Goal: Task Accomplishment & Management: Complete application form

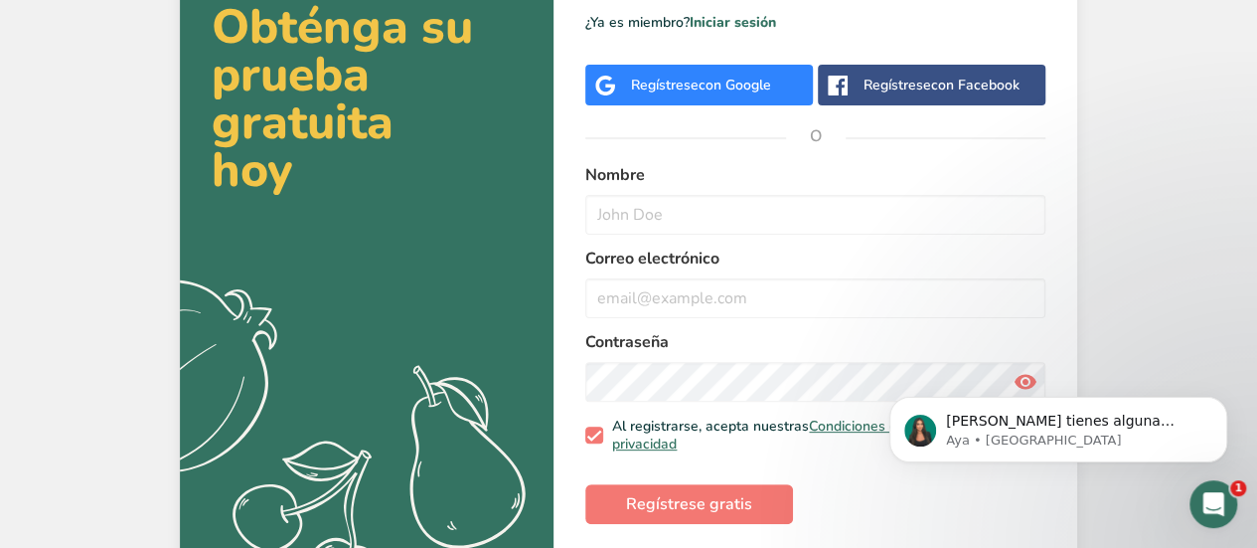
scroll to position [112, 0]
click at [690, 231] on input "text" at bounding box center [815, 214] width 460 height 40
type input "Belen"
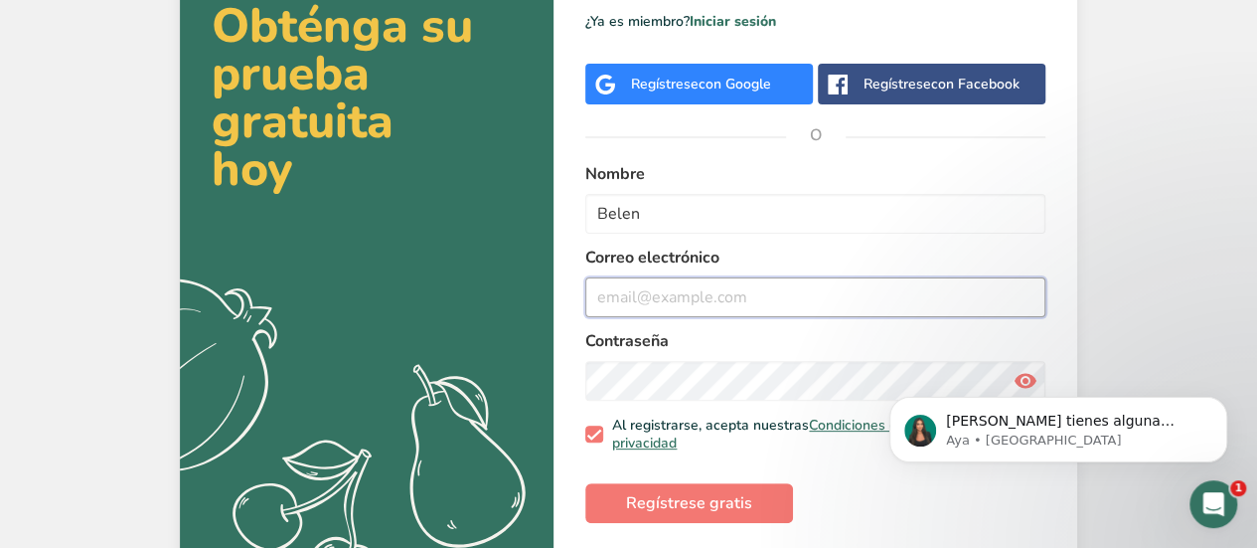
click at [673, 297] on input "email" at bounding box center [815, 297] width 460 height 40
type input "[EMAIL_ADDRESS][DOMAIN_NAME]"
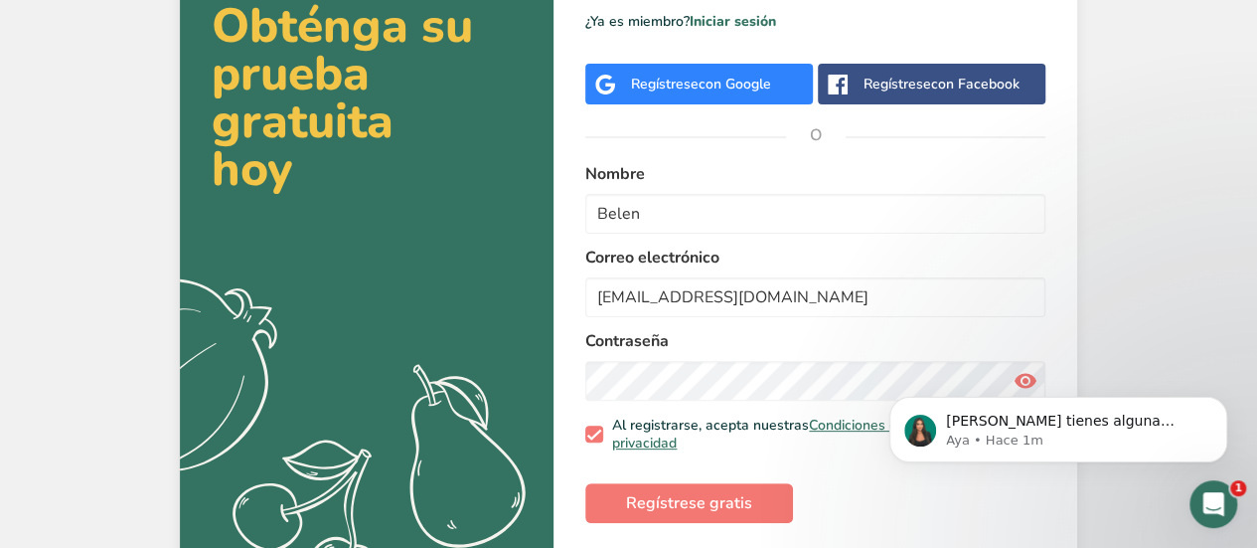
click at [1019, 387] on body "[PERSON_NAME] tienes alguna pregunta no dudes en consultarnos. ¡Estamos aquí pa…" at bounding box center [1059, 424] width 382 height 123
click at [1017, 382] on body "[PERSON_NAME] tienes alguna pregunta no dudes en consultarnos. ¡Estamos aquí pa…" at bounding box center [1059, 424] width 382 height 123
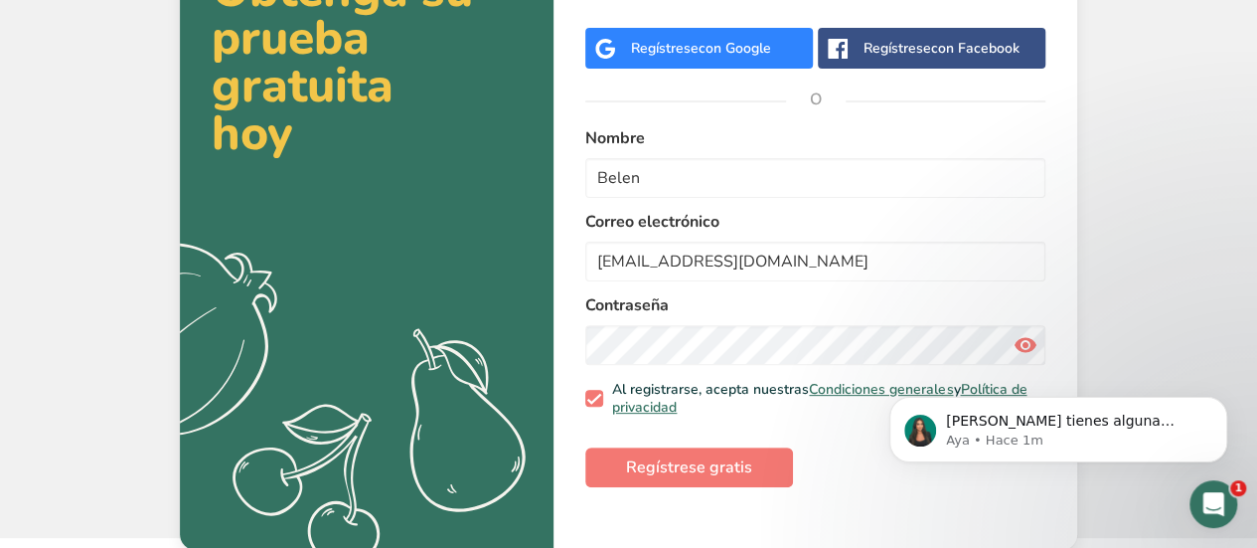
click at [1014, 345] on div "[PERSON_NAME] tienes alguna pregunta no dudes en consultarnos. ¡Estamos aquí pa…" at bounding box center [1059, 338] width 366 height 249
click at [1017, 351] on icon at bounding box center [1026, 345] width 24 height 36
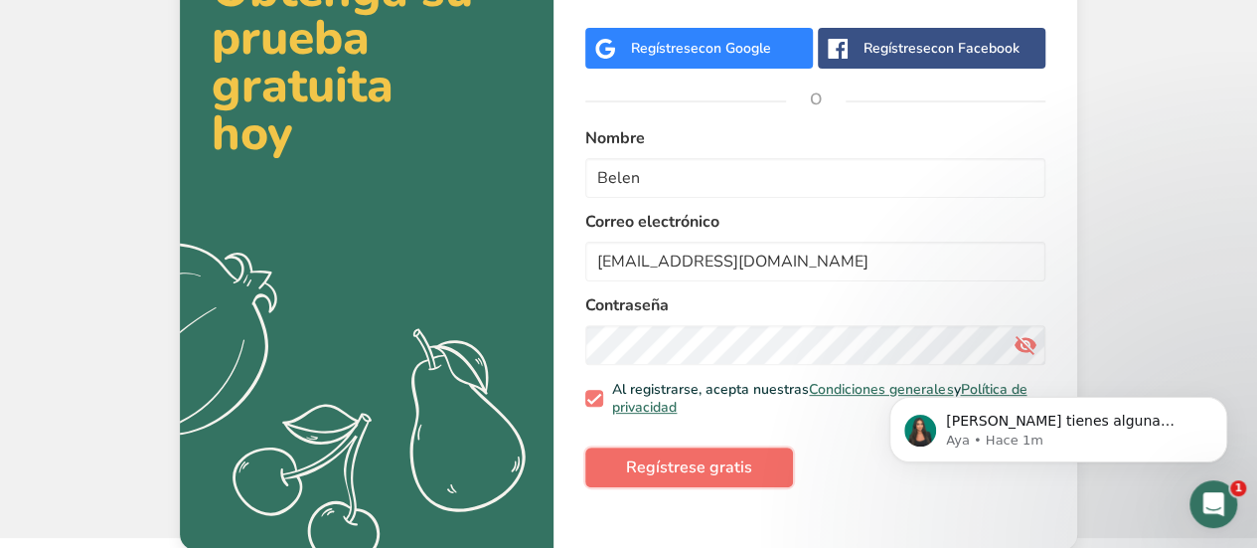
click at [613, 466] on button "Regístrese gratis" at bounding box center [689, 467] width 208 height 40
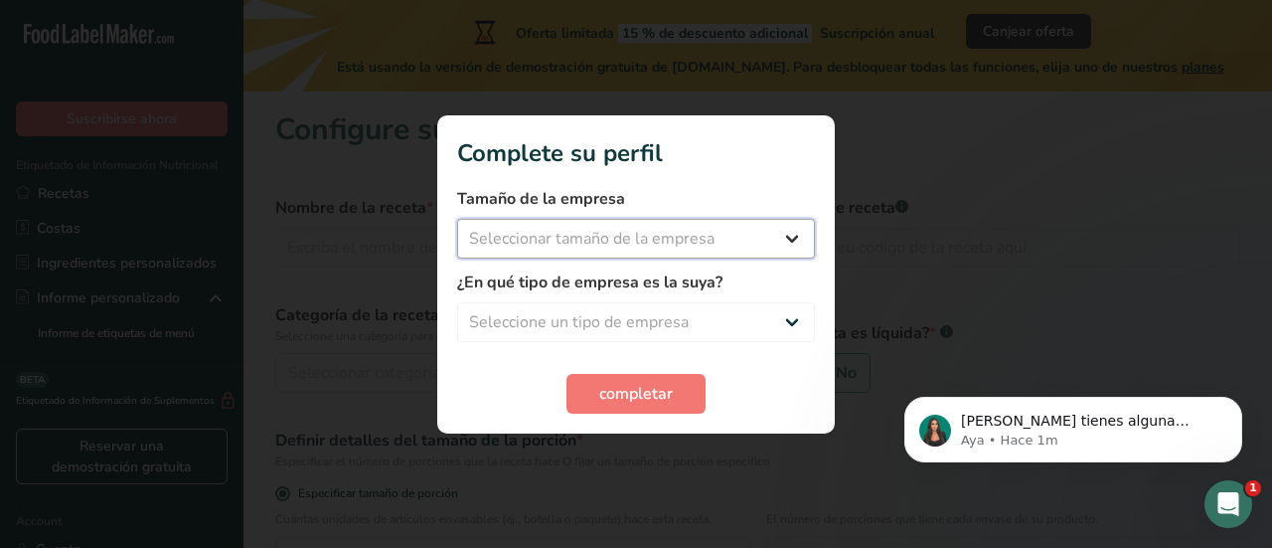
click at [612, 242] on select "Seleccionar tamaño de la empresa Menos de 10 empleados De 10 a 50 empleados De …" at bounding box center [636, 239] width 358 height 40
click at [648, 255] on select "Seleccionar tamaño de la empresa Menos de 10 empleados De 10 a 50 empleados De …" at bounding box center [636, 239] width 358 height 40
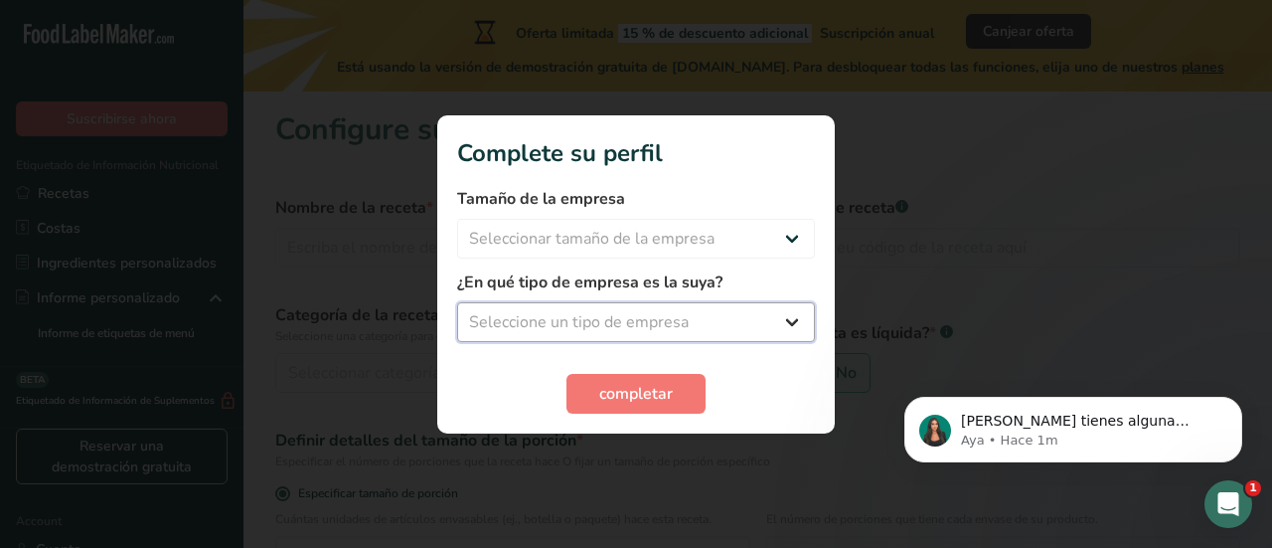
click at [622, 322] on select "Seleccione un tipo de empresa Fabricante de alimentos envasados Restaurante y c…" at bounding box center [636, 322] width 358 height 40
select select "1"
click at [457, 302] on select "Seleccione un tipo de empresa Fabricante de alimentos envasados Restaurante y c…" at bounding box center [636, 322] width 358 height 40
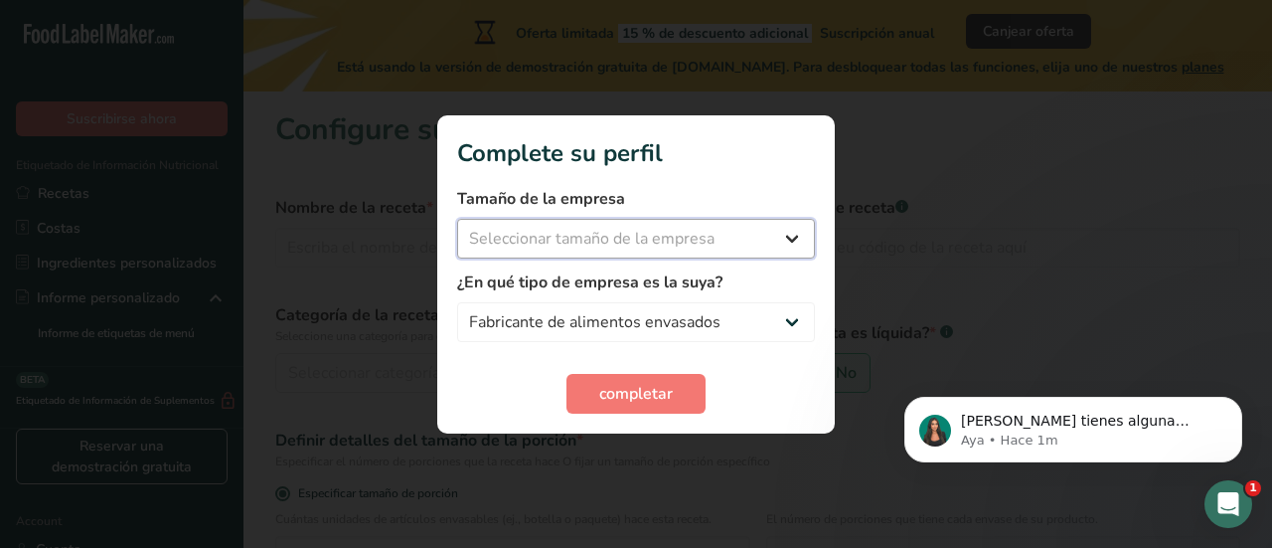
click at [564, 237] on select "Seleccionar tamaño de la empresa Menos de 10 empleados De 10 a 50 empleados De …" at bounding box center [636, 239] width 358 height 40
select select "1"
click at [457, 219] on select "Seleccionar tamaño de la empresa Menos de 10 empleados De 10 a 50 empleados De …" at bounding box center [636, 239] width 358 height 40
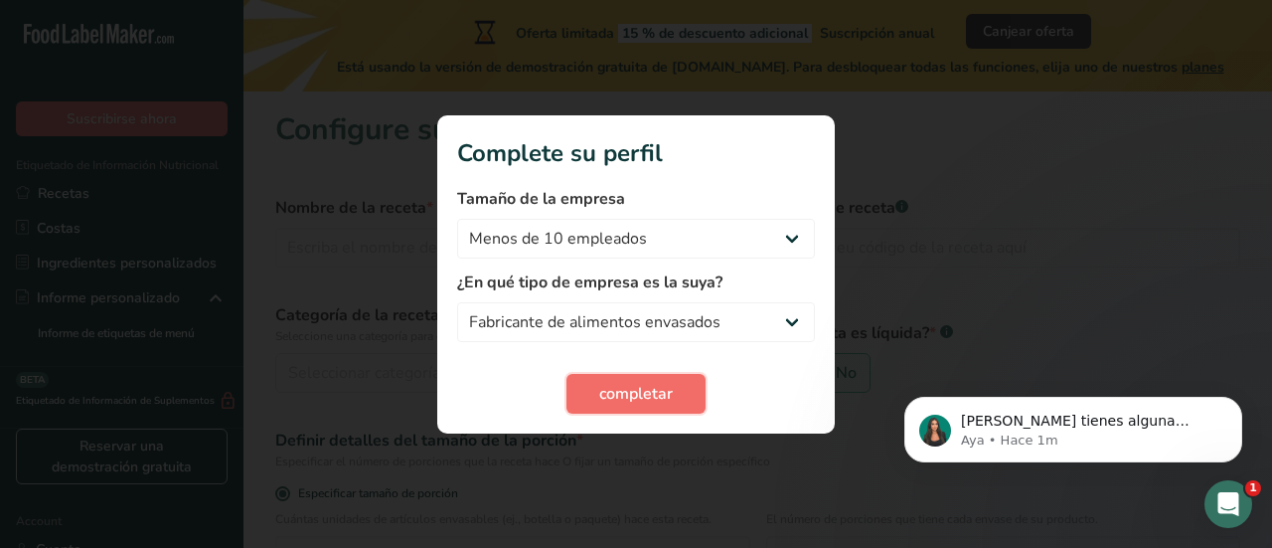
click at [597, 389] on button "completar" at bounding box center [636, 394] width 139 height 40
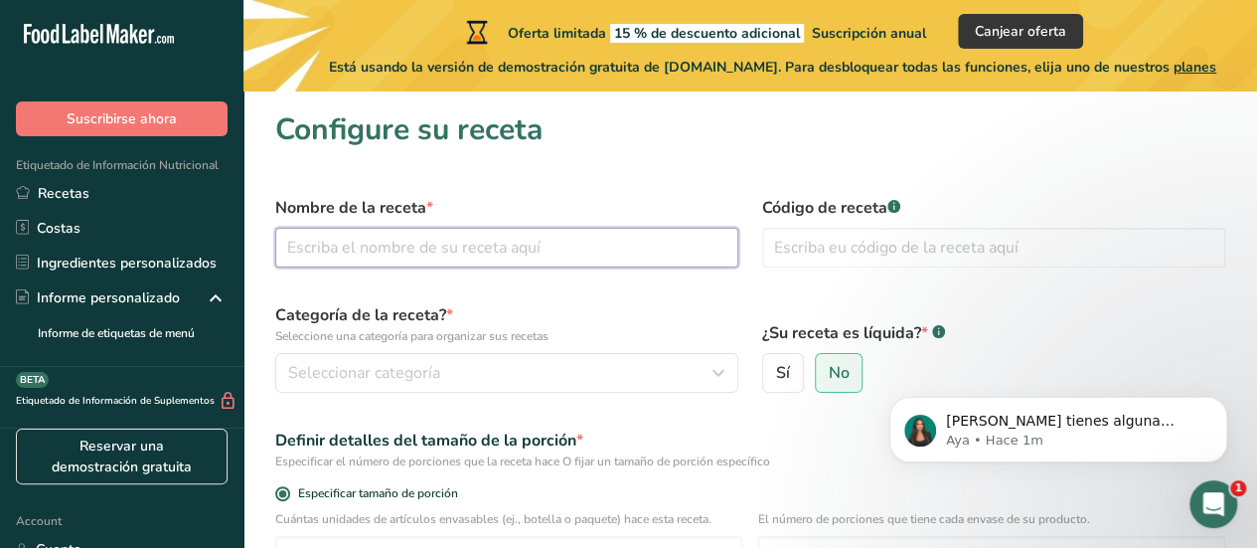
click at [537, 259] on input "text" at bounding box center [506, 248] width 463 height 40
type input "Gomitas "tachigomas""
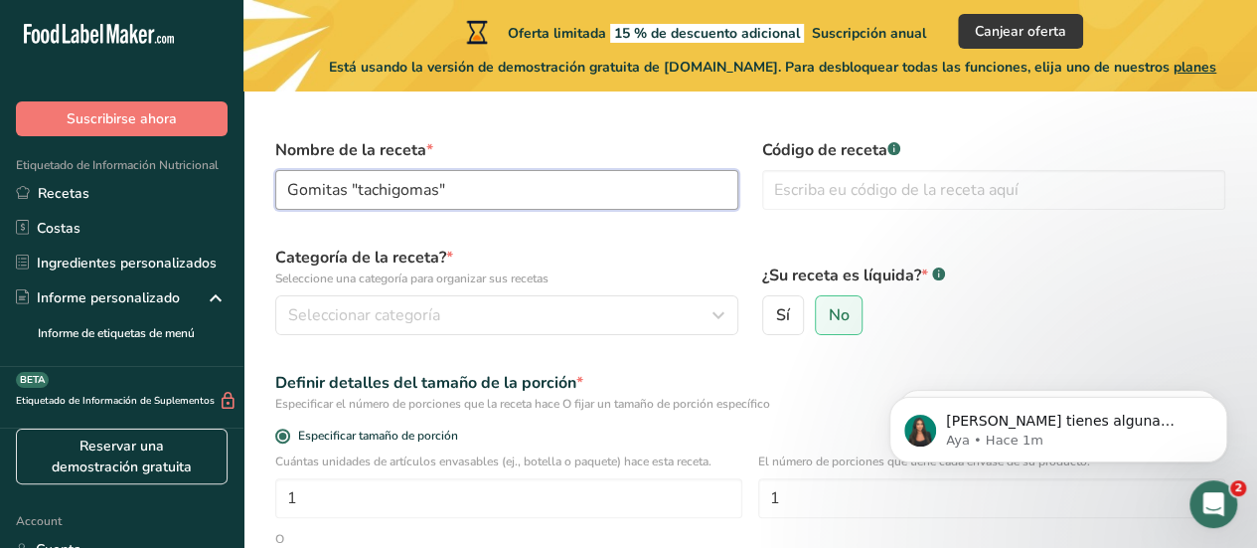
scroll to position [59, 0]
click at [858, 193] on input "text" at bounding box center [993, 189] width 463 height 40
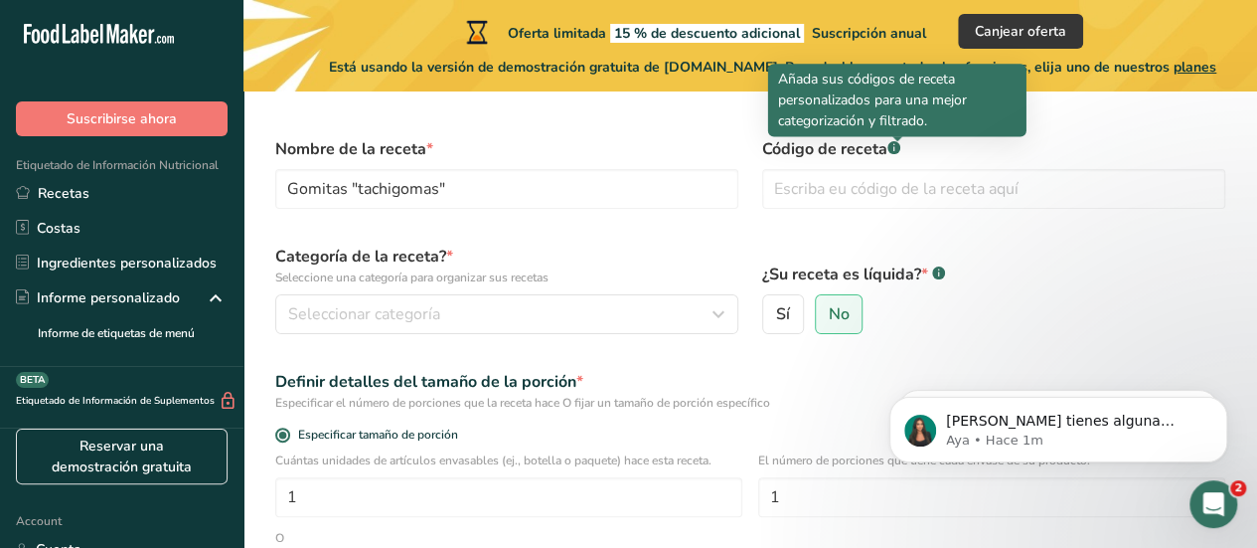
click at [901, 146] on rect at bounding box center [894, 147] width 13 height 13
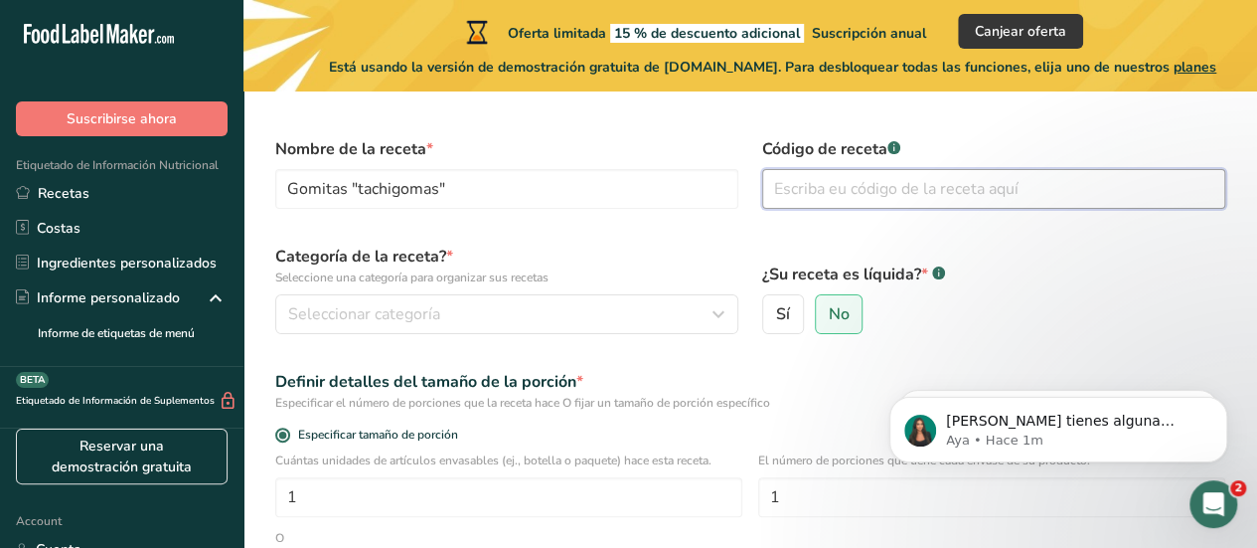
click at [875, 169] on input "text" at bounding box center [993, 189] width 463 height 40
click at [672, 199] on input "Gomitas "tachigomas"" at bounding box center [506, 189] width 463 height 40
click at [836, 186] on input "text" at bounding box center [993, 189] width 463 height 40
type input "090311"
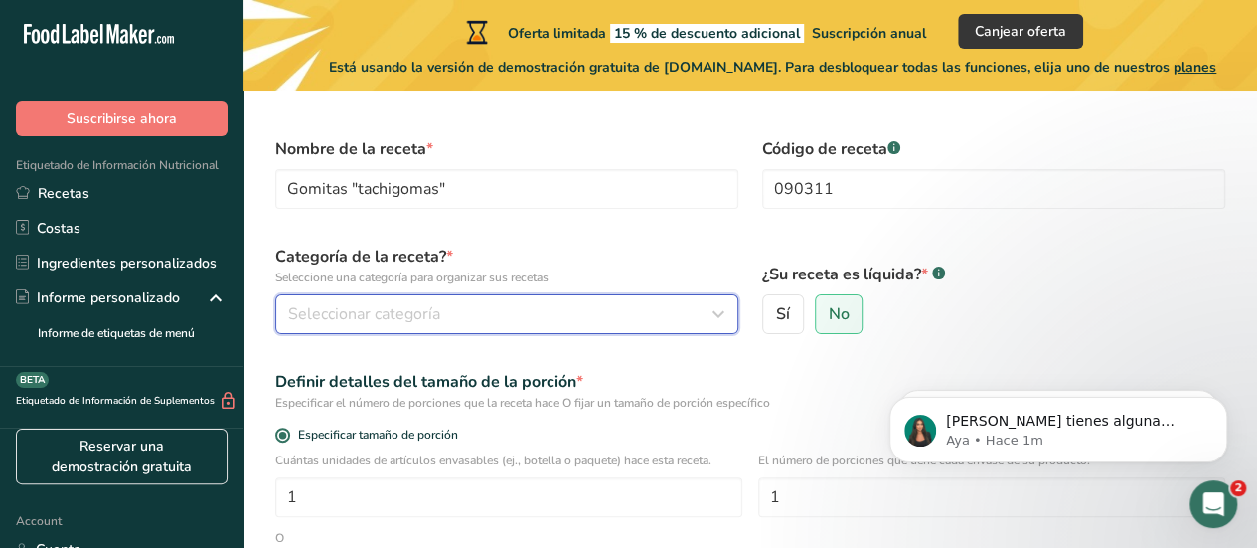
click at [335, 315] on span "Seleccionar categoría" at bounding box center [364, 314] width 152 height 24
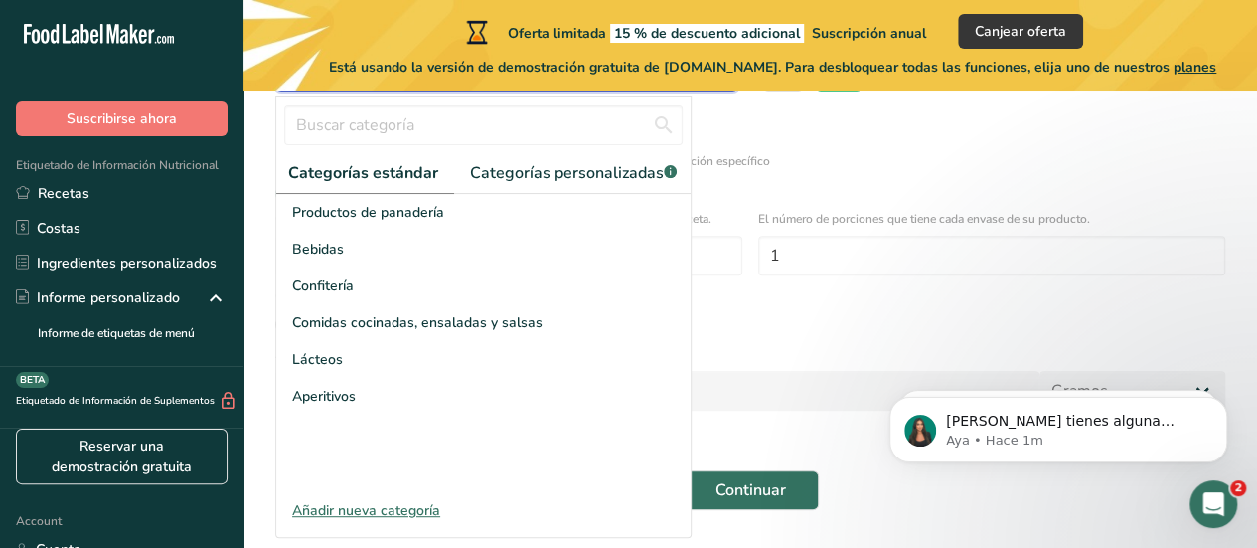
scroll to position [0, 0]
click at [561, 158] on link "Categorías personalizadas .a-a{fill:#347362;}.b-a{fill:#fff;}" at bounding box center [577, 173] width 239 height 41
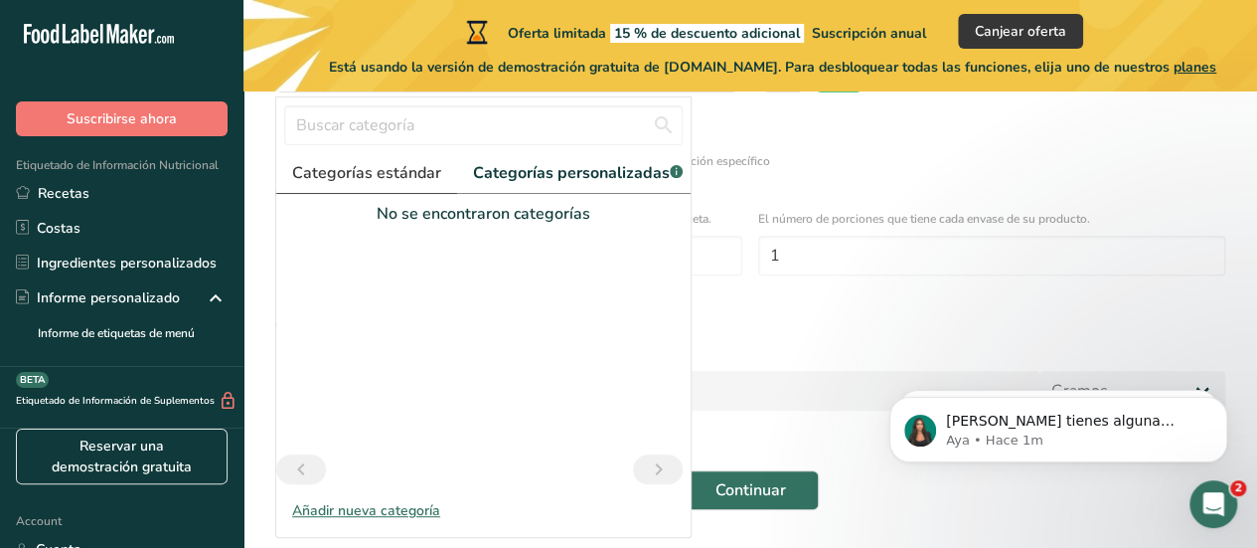
click at [372, 164] on span "Categorías estándar" at bounding box center [366, 173] width 149 height 24
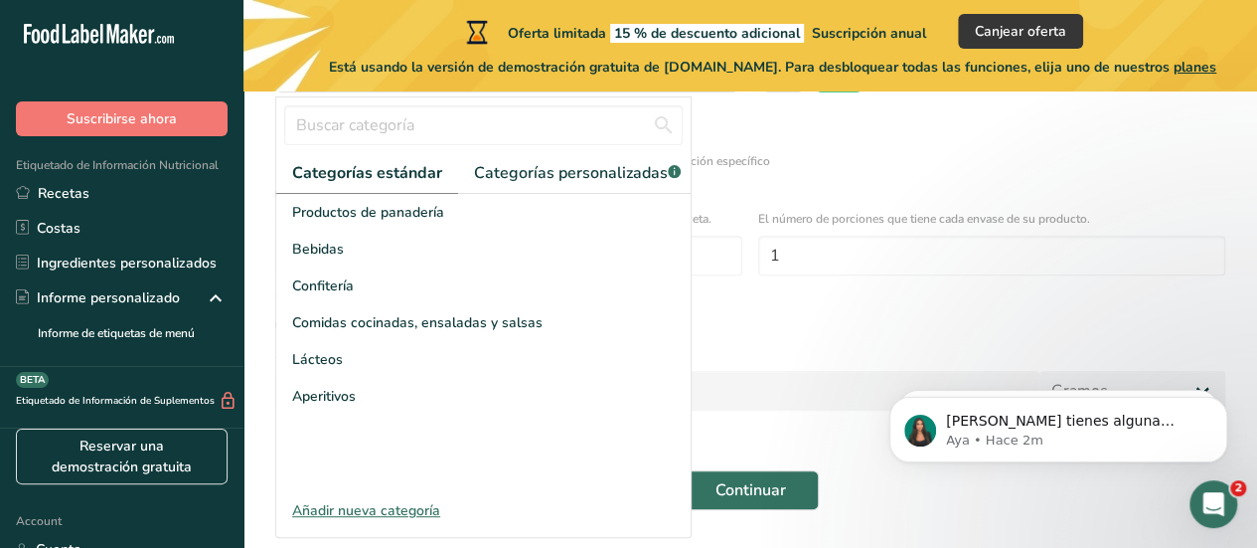
click at [319, 521] on div "Añadir nueva categoría" at bounding box center [483, 510] width 414 height 21
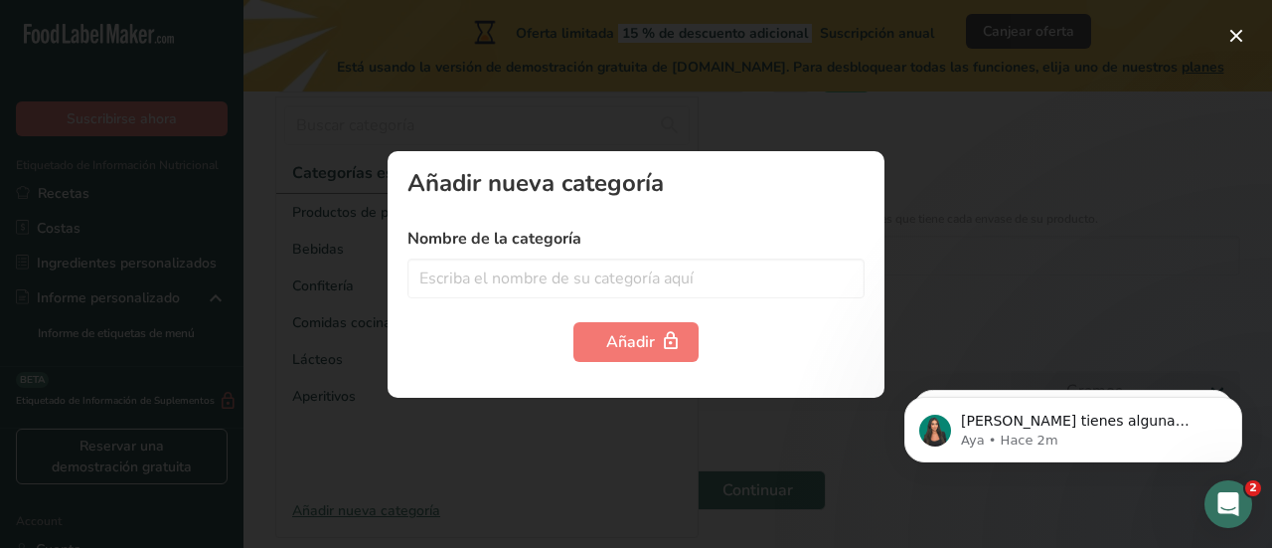
click at [479, 452] on div at bounding box center [636, 274] width 1272 height 548
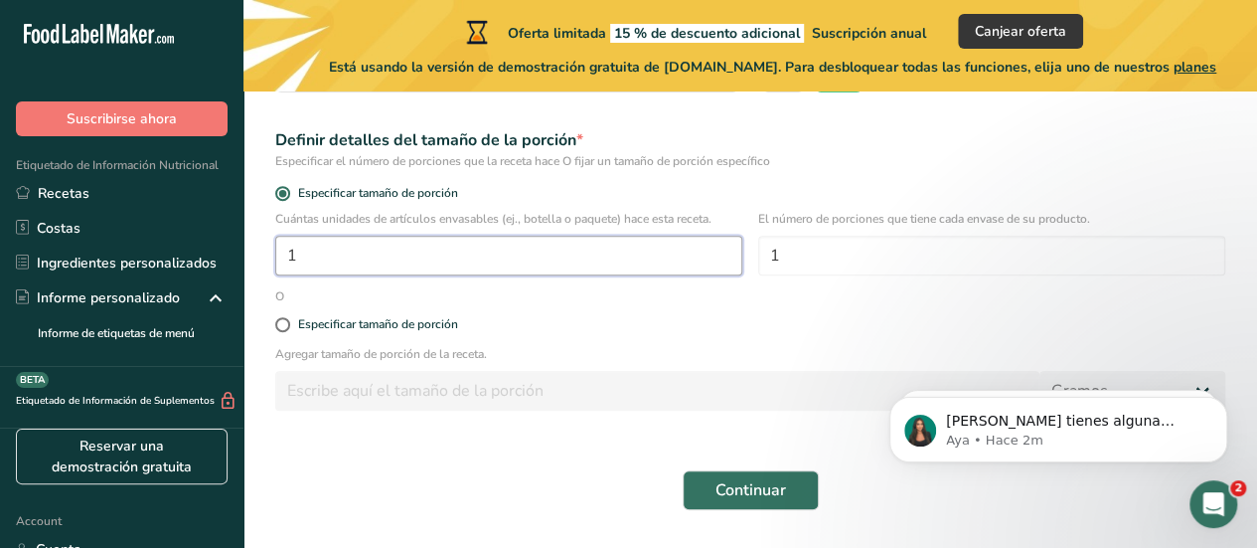
click at [425, 262] on input "1" at bounding box center [508, 256] width 467 height 40
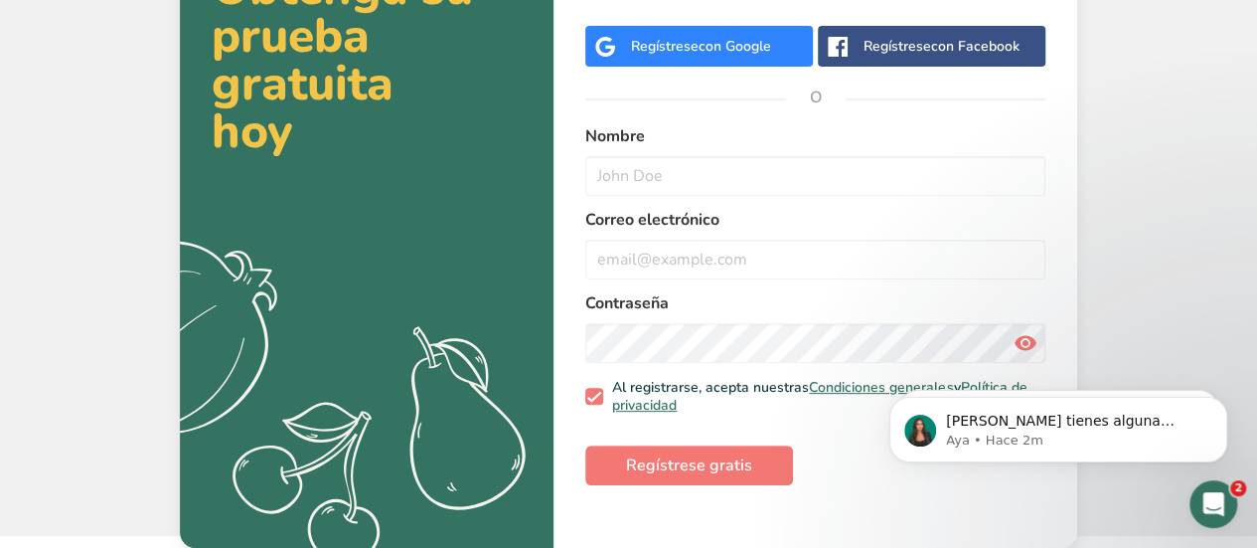
scroll to position [148, 0]
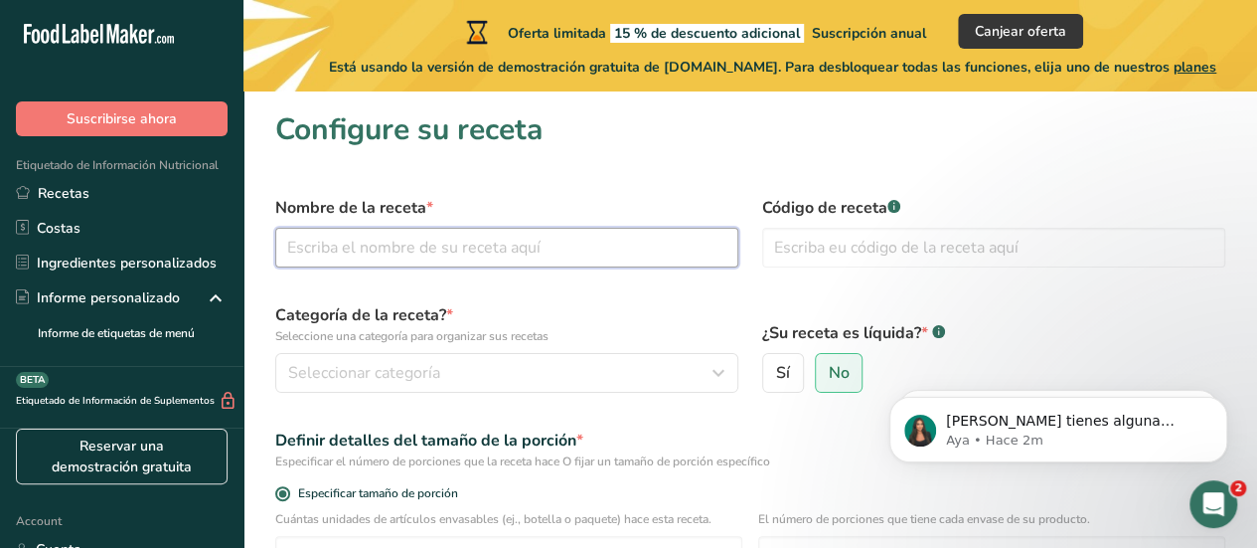
click at [326, 255] on input "text" at bounding box center [506, 248] width 463 height 40
type input "Gomitas "tachigomas""
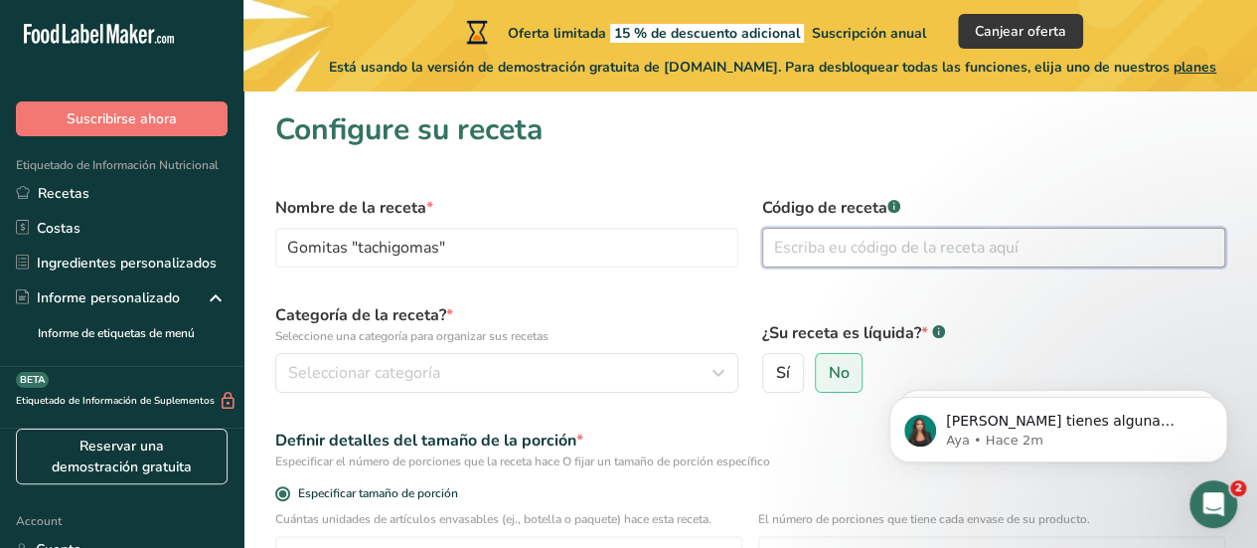
click at [788, 244] on input "text" at bounding box center [993, 248] width 463 height 40
type input "090311"
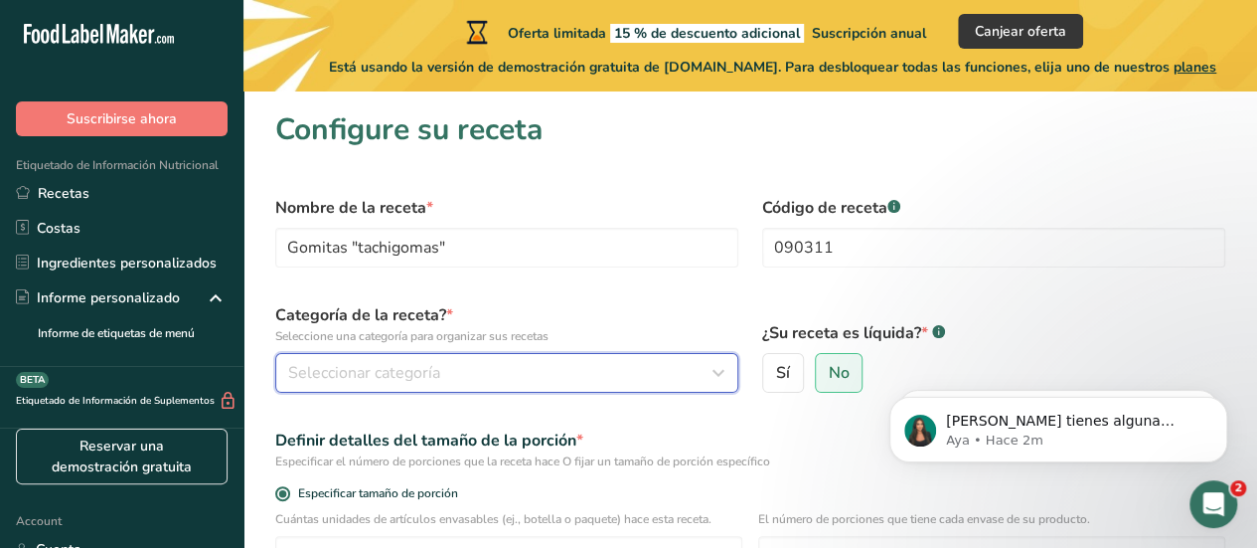
click at [448, 365] on div "Seleccionar categoría" at bounding box center [500, 373] width 425 height 24
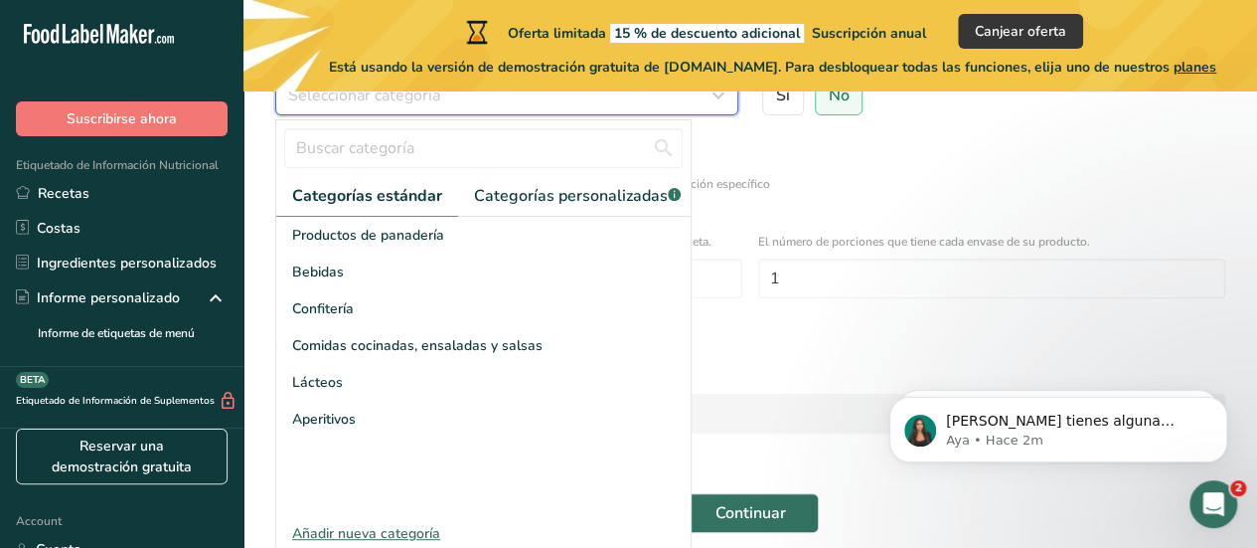
scroll to position [281, 0]
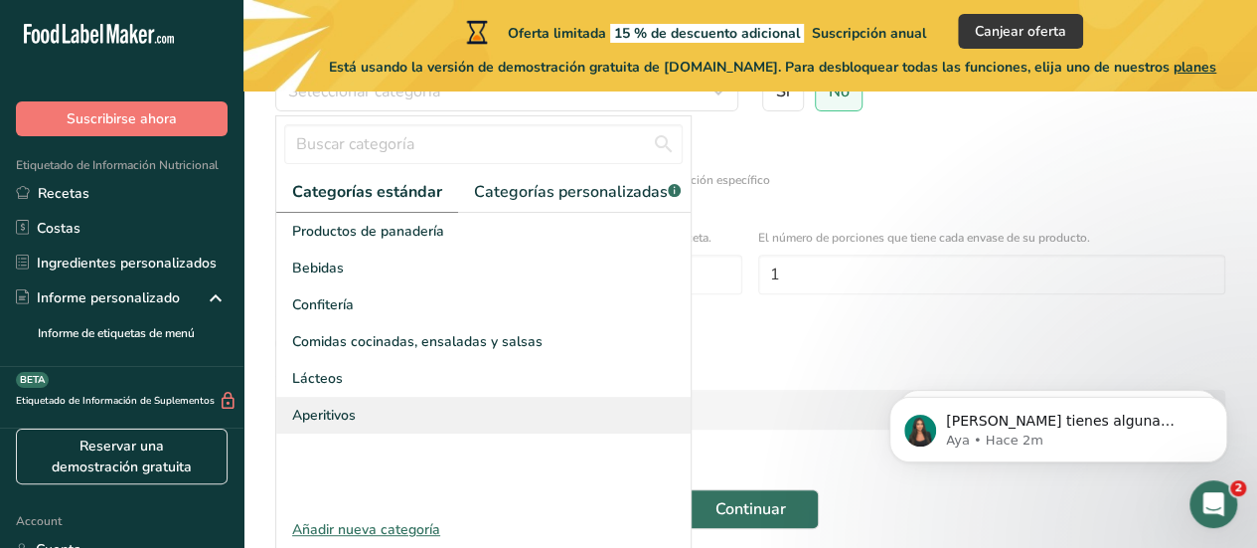
click at [330, 425] on span "Aperitivos" at bounding box center [324, 415] width 64 height 21
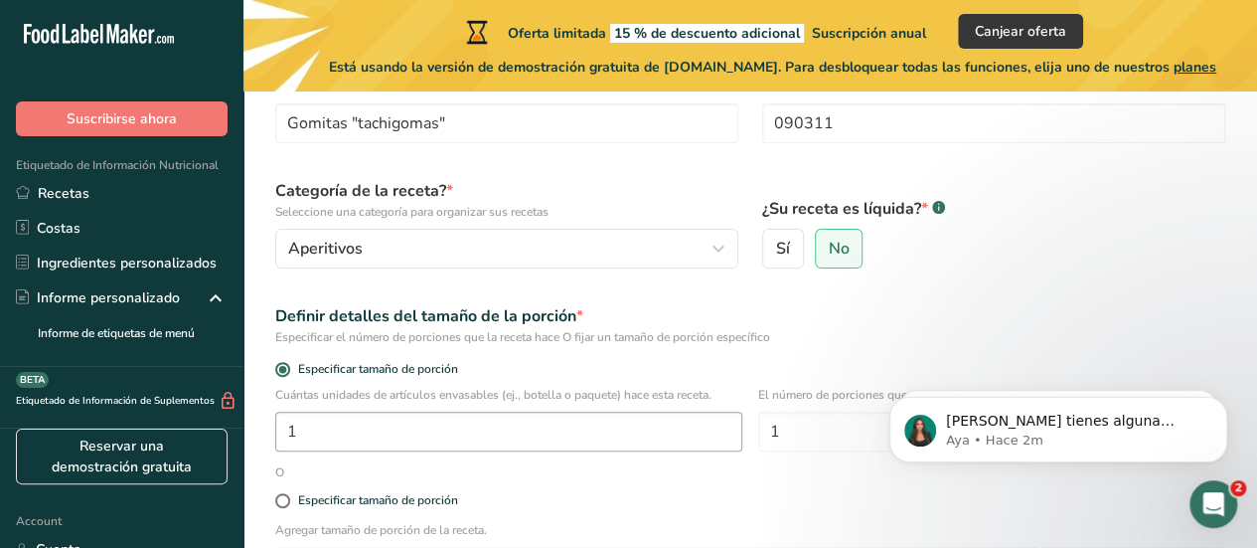
scroll to position [122, 0]
click at [840, 251] on span "No" at bounding box center [838, 251] width 21 height 20
click at [829, 251] on input "No" at bounding box center [822, 251] width 13 height 13
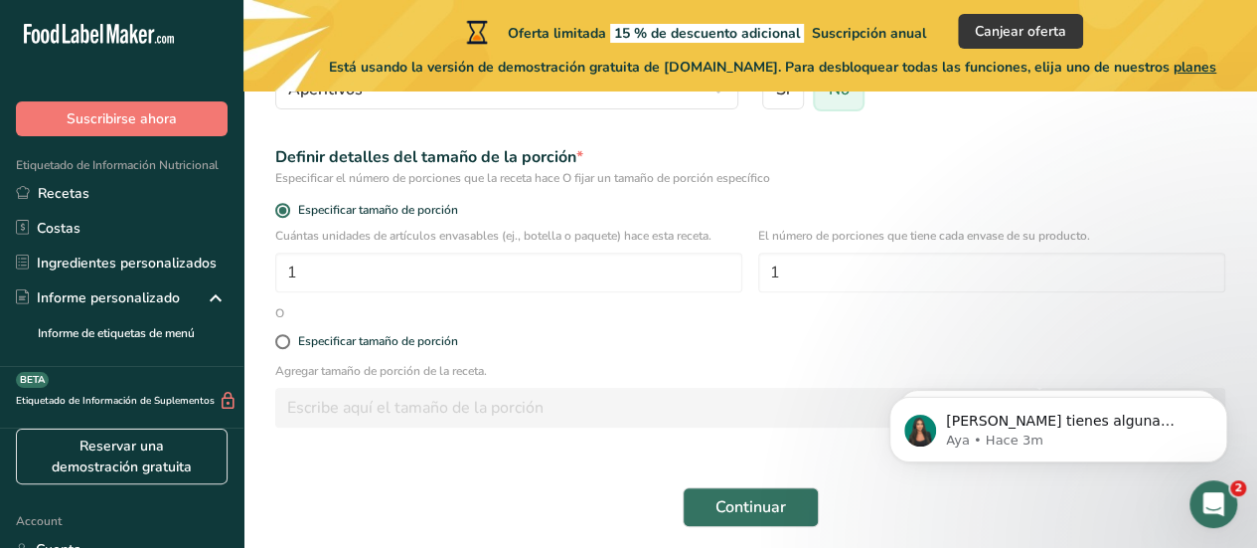
scroll to position [286, 0]
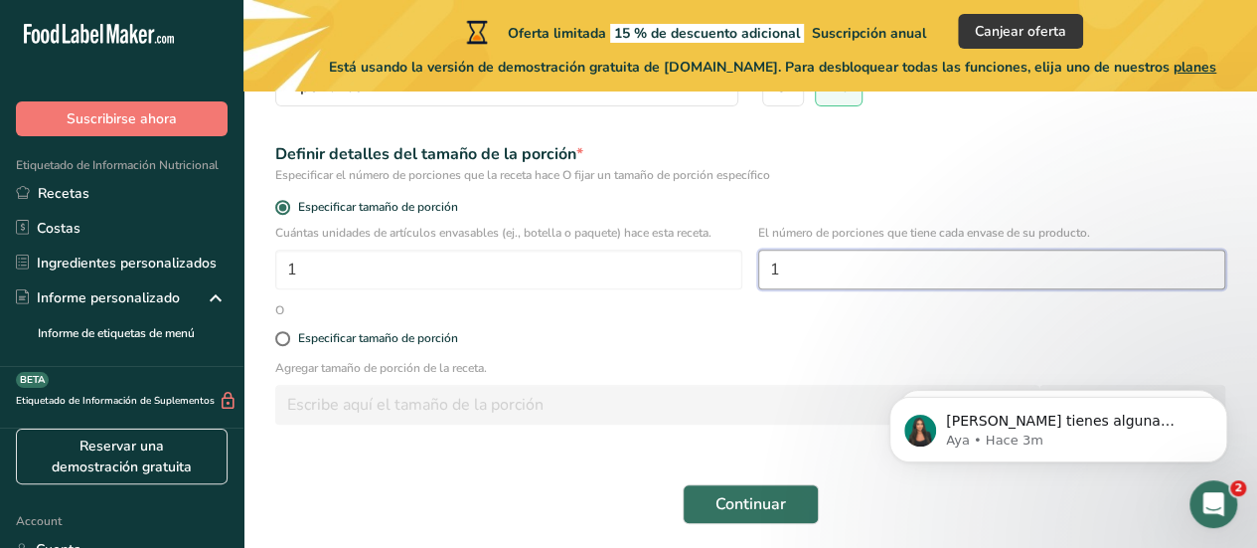
click at [795, 274] on input "1" at bounding box center [991, 269] width 467 height 40
type input "10"
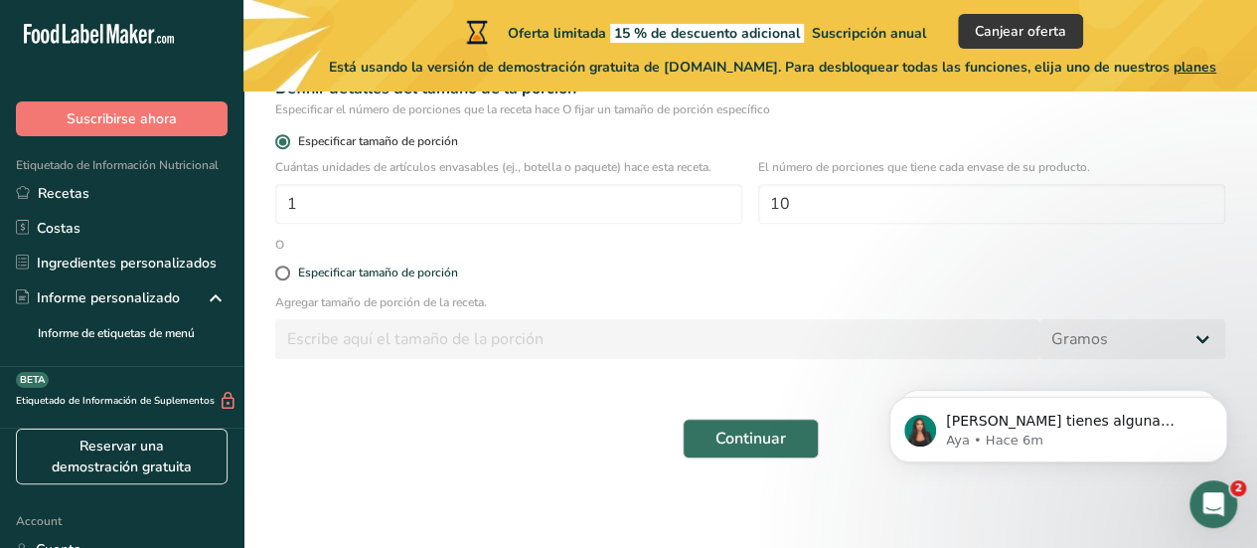
scroll to position [358, 0]
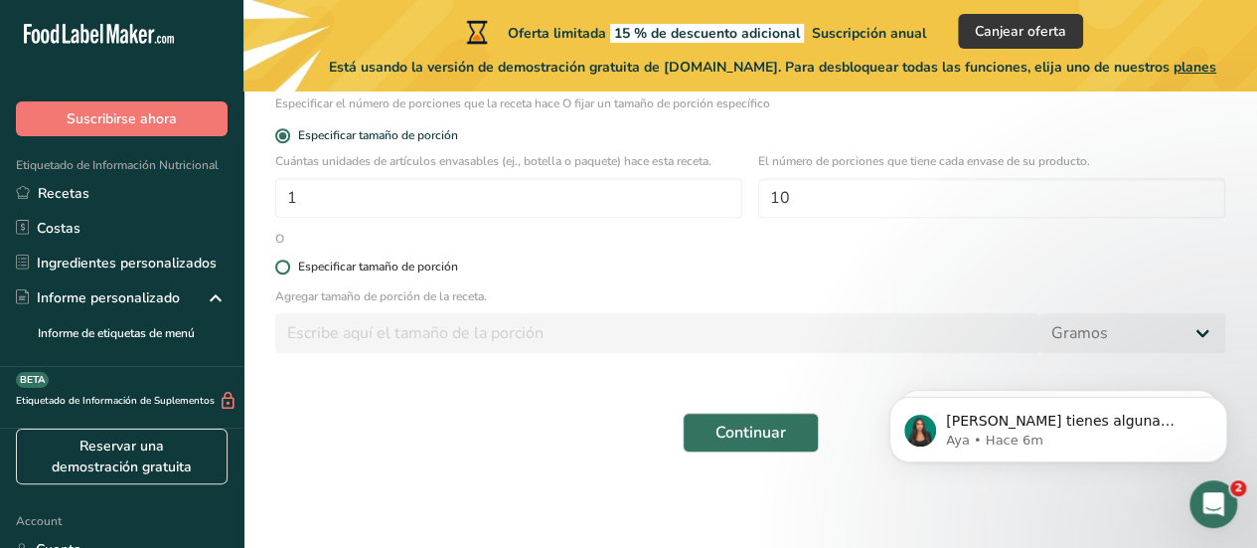
click at [280, 266] on span at bounding box center [282, 266] width 15 height 15
click at [280, 266] on input "Especificar tamaño de porción" at bounding box center [281, 266] width 13 height 13
radio input "true"
radio input "false"
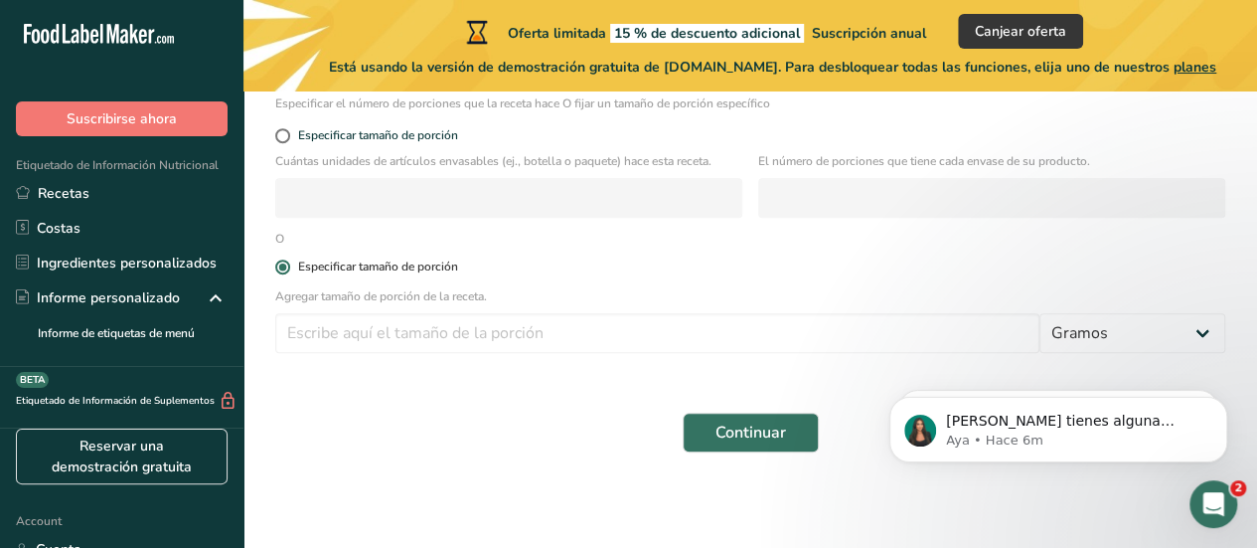
click at [280, 266] on span at bounding box center [282, 266] width 15 height 15
click at [280, 266] on input "Especificar tamaño de porción" at bounding box center [281, 266] width 13 height 13
click at [280, 266] on span at bounding box center [282, 266] width 15 height 15
click at [280, 266] on input "Especificar tamaño de porción" at bounding box center [281, 266] width 13 height 13
click at [280, 267] on span at bounding box center [282, 266] width 15 height 15
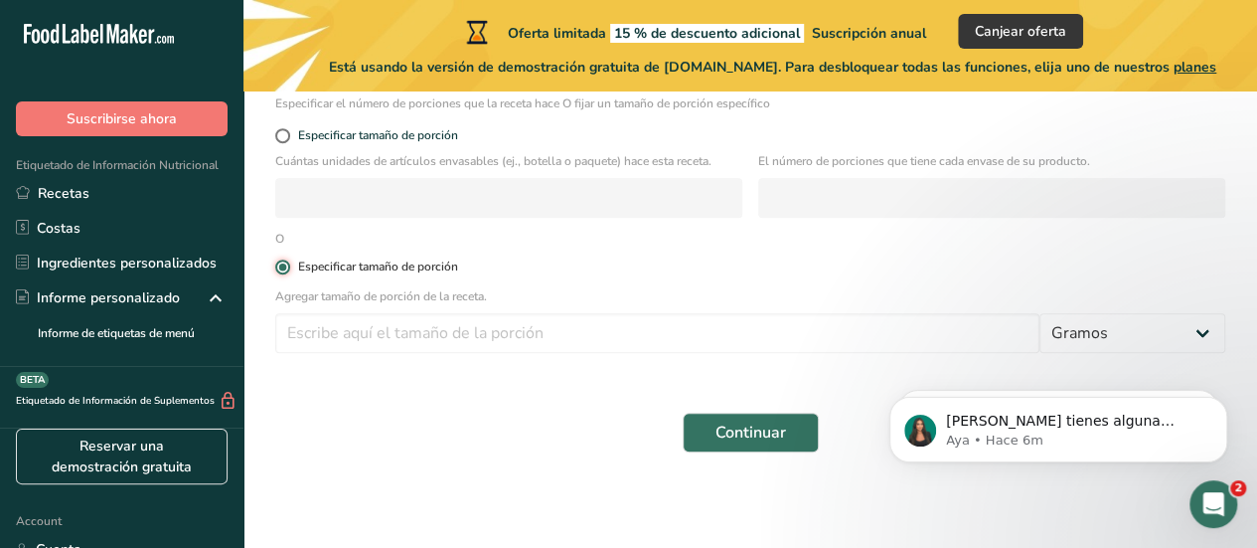
click at [280, 267] on input "Especificar tamaño de porción" at bounding box center [281, 266] width 13 height 13
click at [280, 267] on span at bounding box center [282, 266] width 15 height 15
click at [280, 267] on input "Especificar tamaño de porción" at bounding box center [281, 266] width 13 height 13
click at [280, 267] on span at bounding box center [282, 266] width 15 height 15
click at [280, 267] on input "Especificar tamaño de porción" at bounding box center [281, 266] width 13 height 13
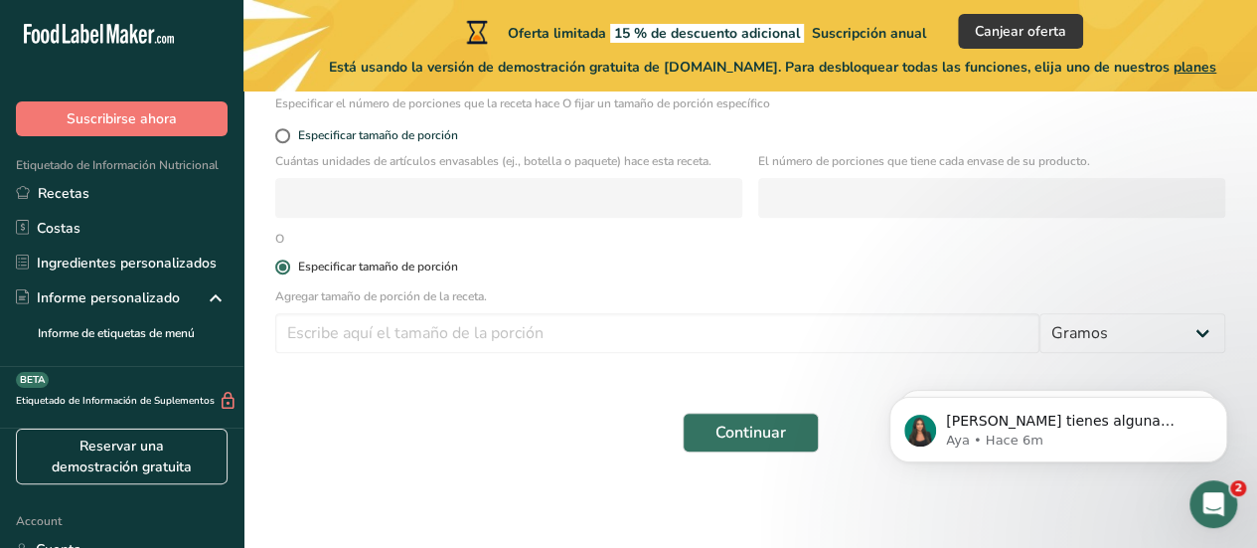
click at [280, 267] on span at bounding box center [282, 266] width 15 height 15
click at [280, 267] on input "Especificar tamaño de porción" at bounding box center [281, 266] width 13 height 13
click at [280, 267] on span at bounding box center [282, 266] width 15 height 15
click at [280, 267] on input "Especificar tamaño de porción" at bounding box center [281, 266] width 13 height 13
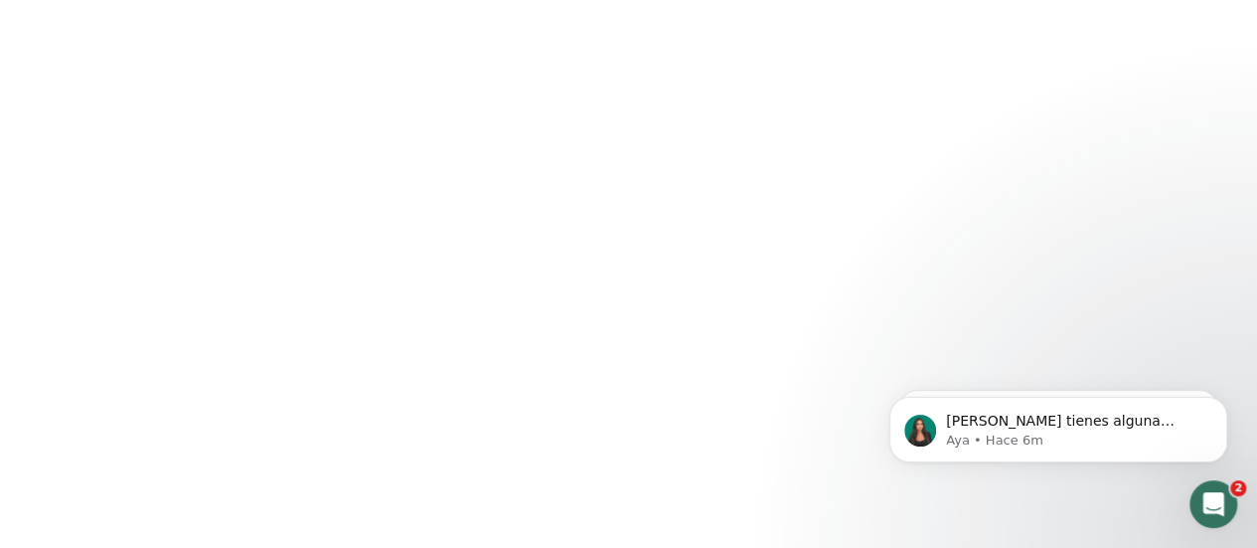
scroll to position [148, 0]
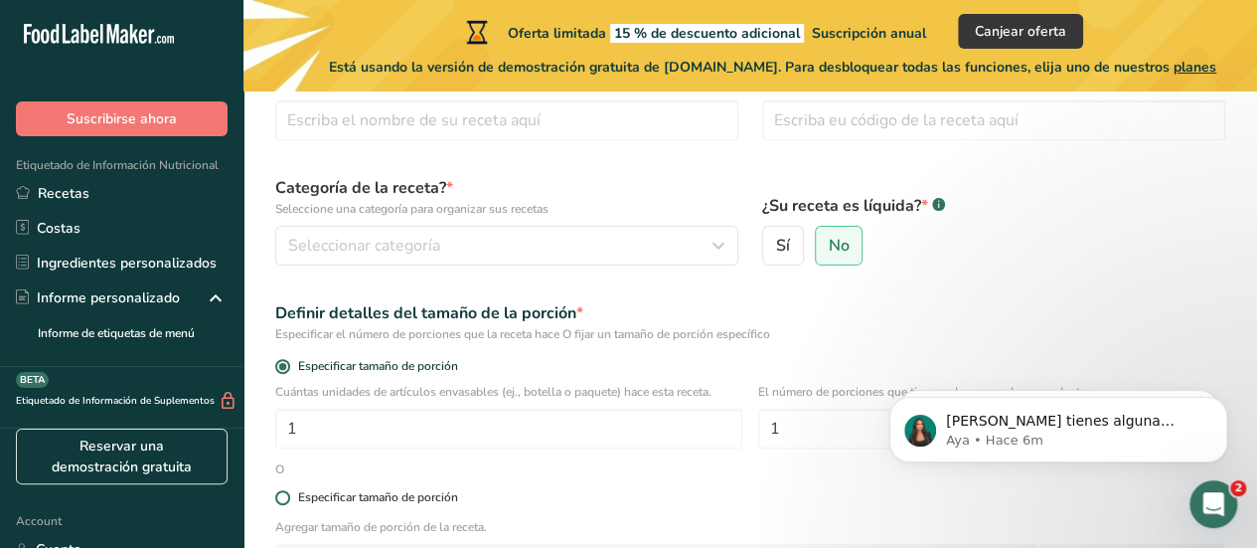
scroll to position [125, 0]
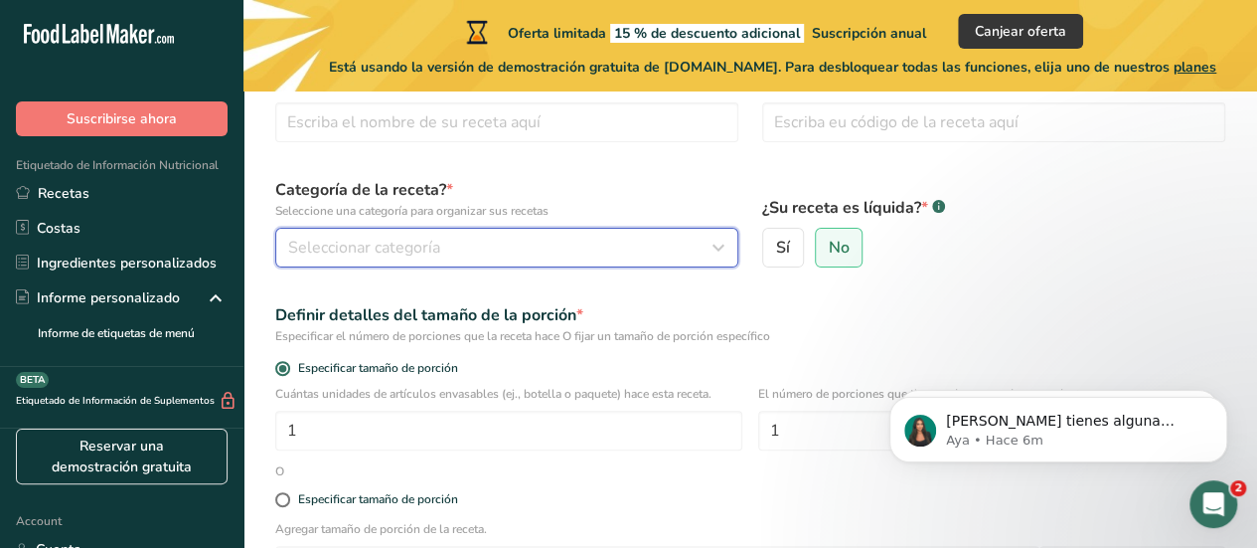
click at [461, 254] on div "Seleccionar categoría" at bounding box center [500, 248] width 425 height 24
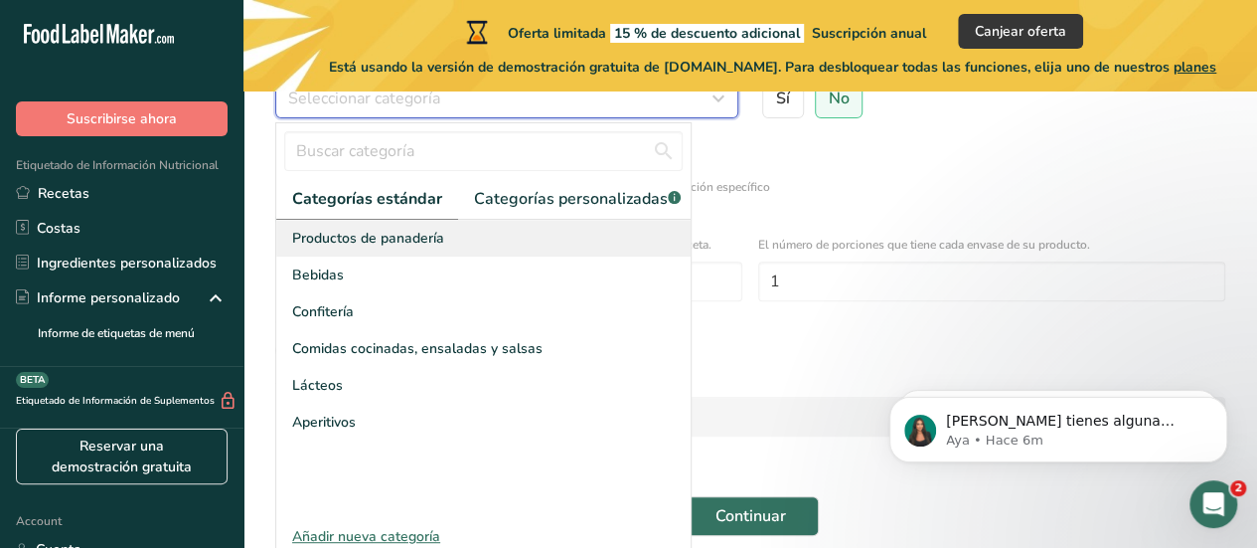
scroll to position [278, 0]
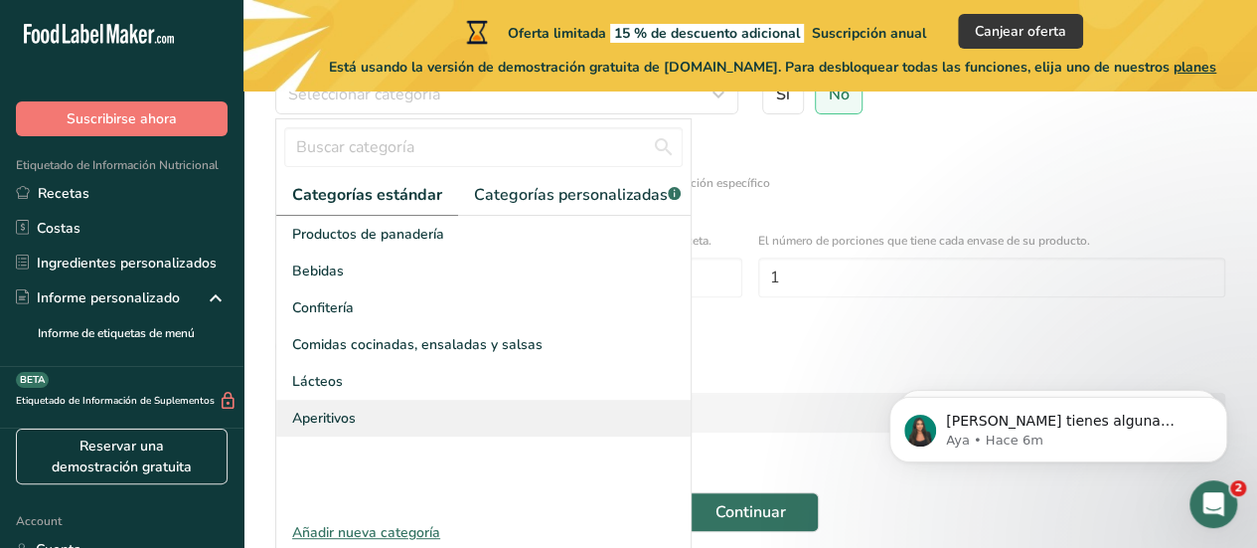
click at [372, 430] on div "Aperitivos" at bounding box center [483, 418] width 414 height 37
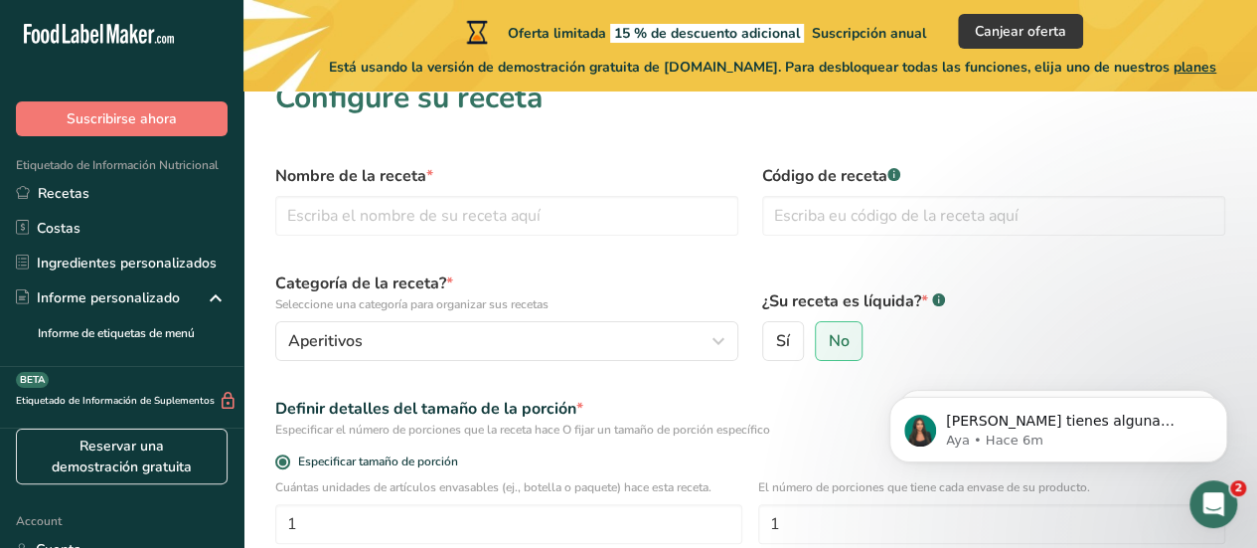
scroll to position [30, 0]
click at [558, 229] on input "text" at bounding box center [506, 218] width 463 height 40
type input "Gomitas "tachigomas""
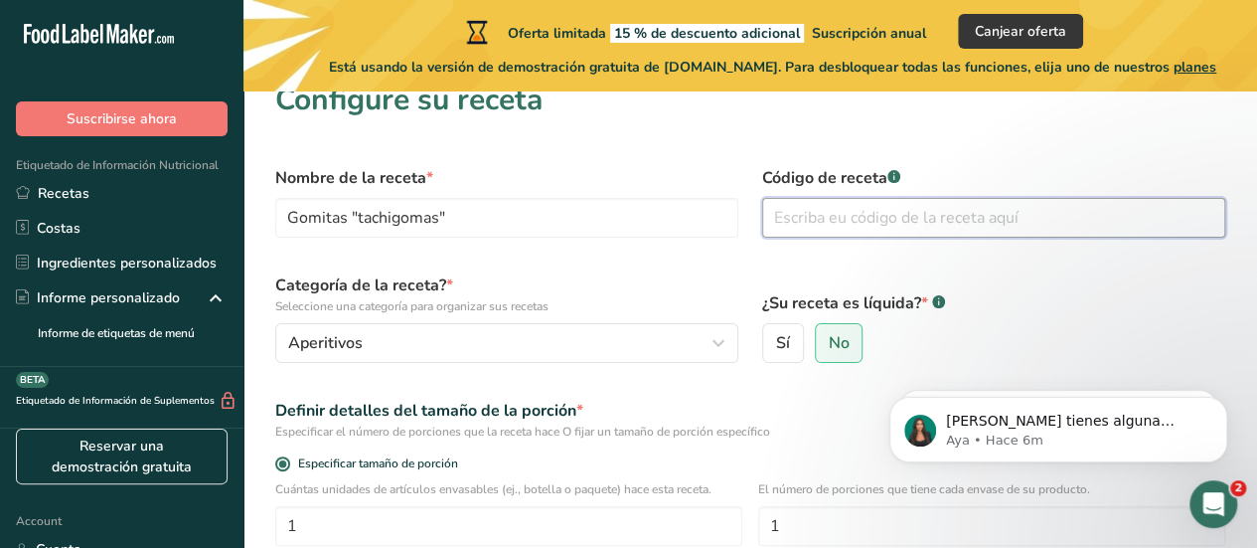
click at [840, 220] on input "text" at bounding box center [993, 218] width 463 height 40
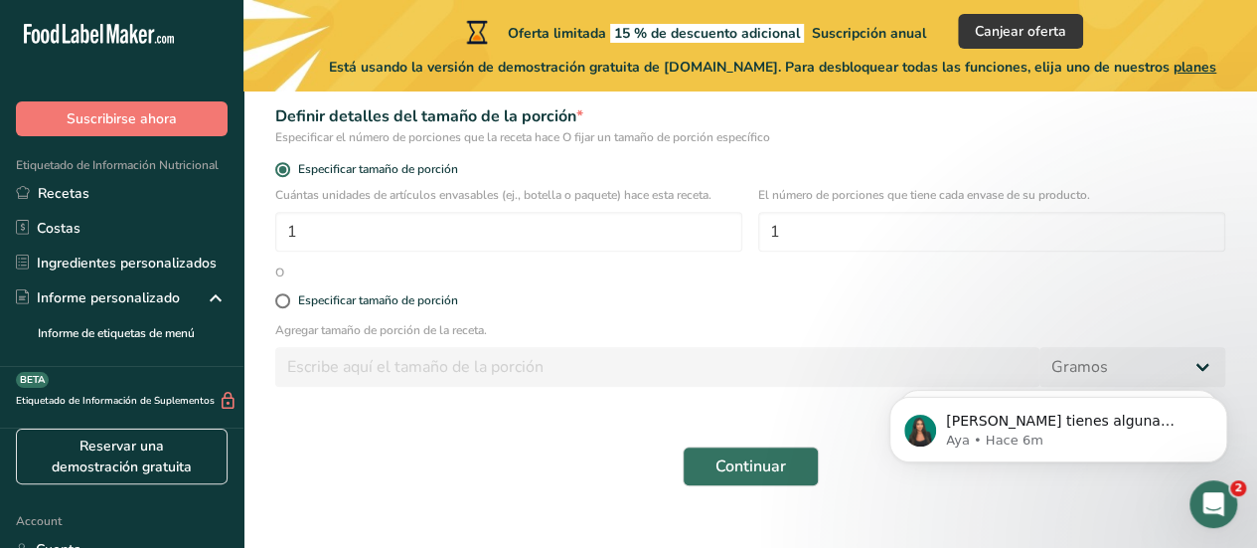
scroll to position [358, 0]
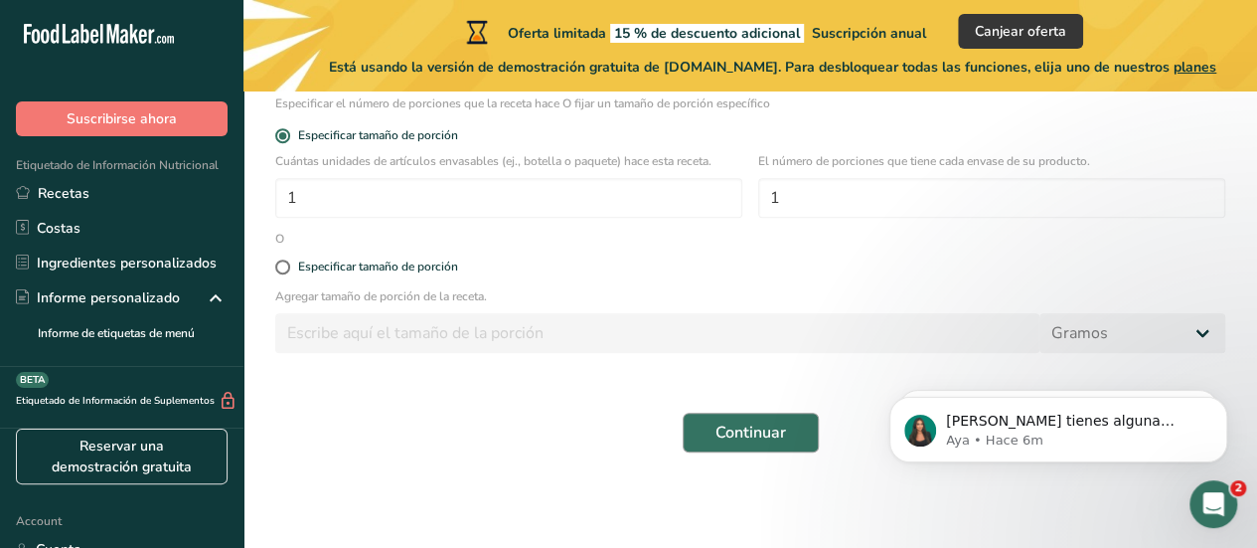
type input "0903"
click at [780, 432] on span "Continuar" at bounding box center [751, 432] width 71 height 24
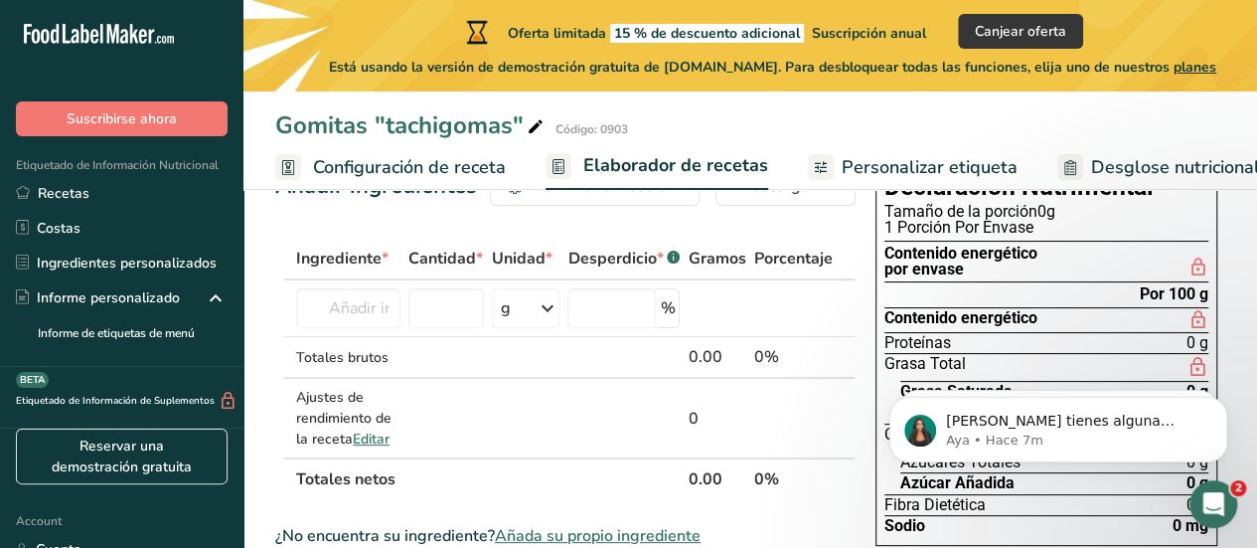
scroll to position [70, 0]
click at [388, 306] on input "text" at bounding box center [348, 307] width 104 height 40
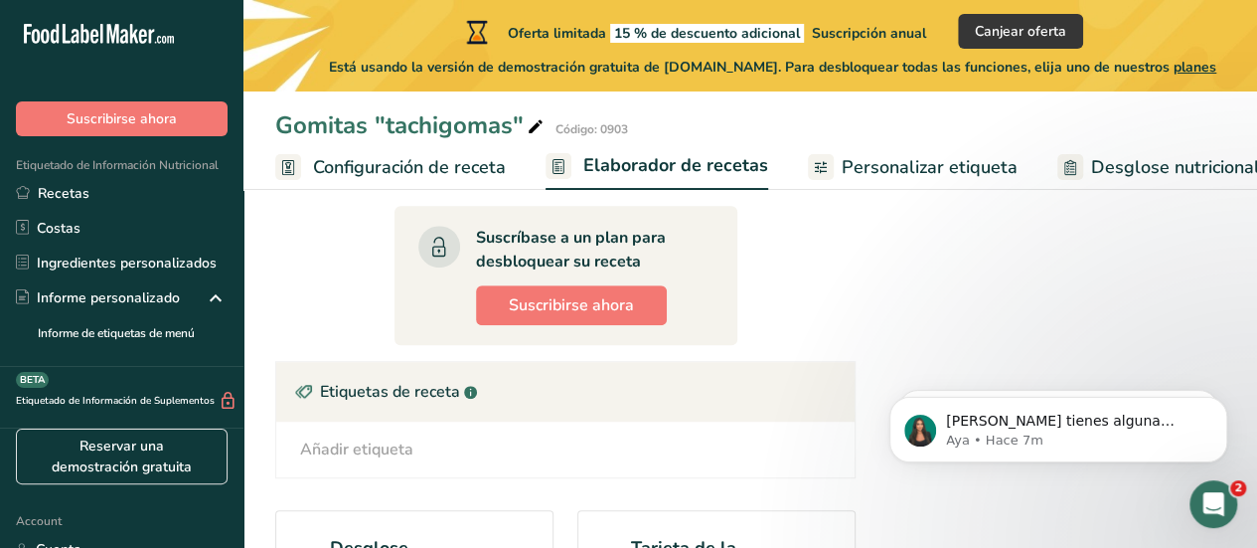
scroll to position [447, 0]
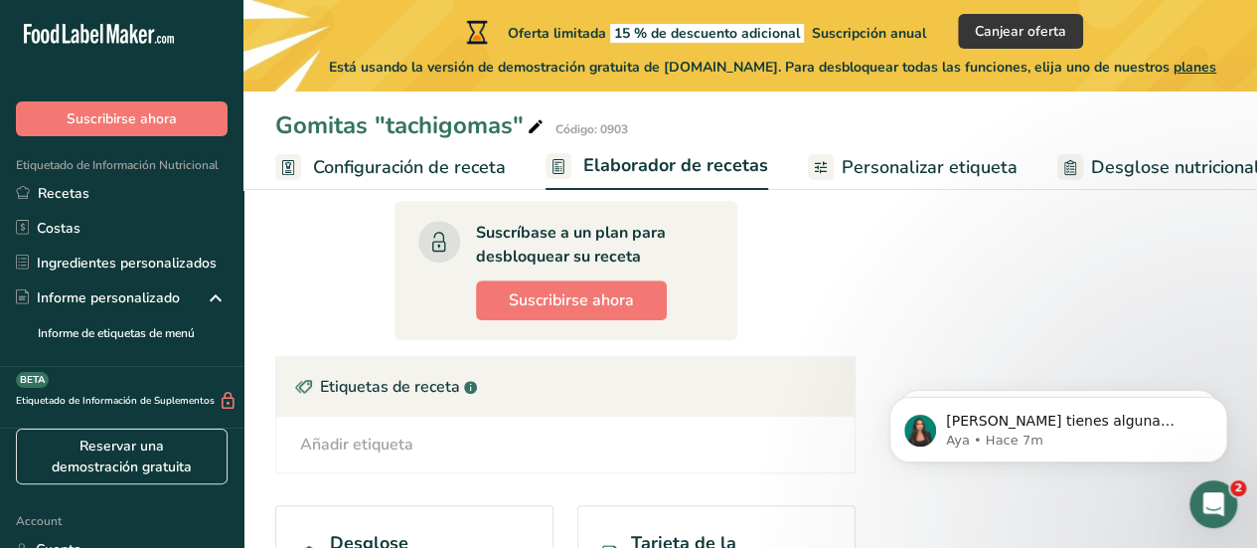
click at [329, 432] on div "Añadir etiqueta" at bounding box center [356, 444] width 113 height 24
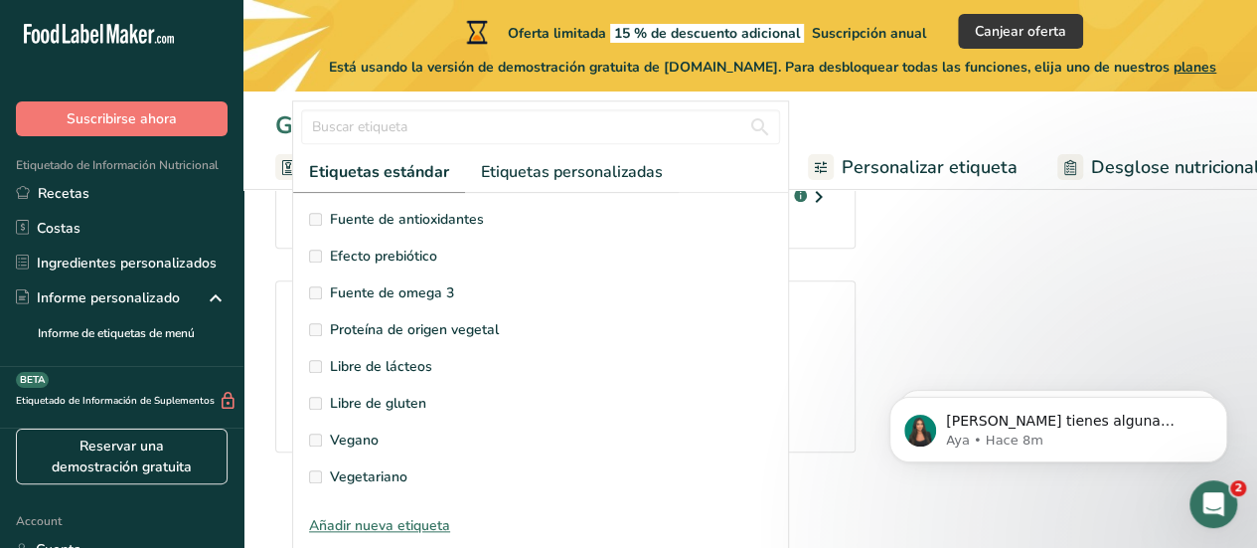
scroll to position [0, 0]
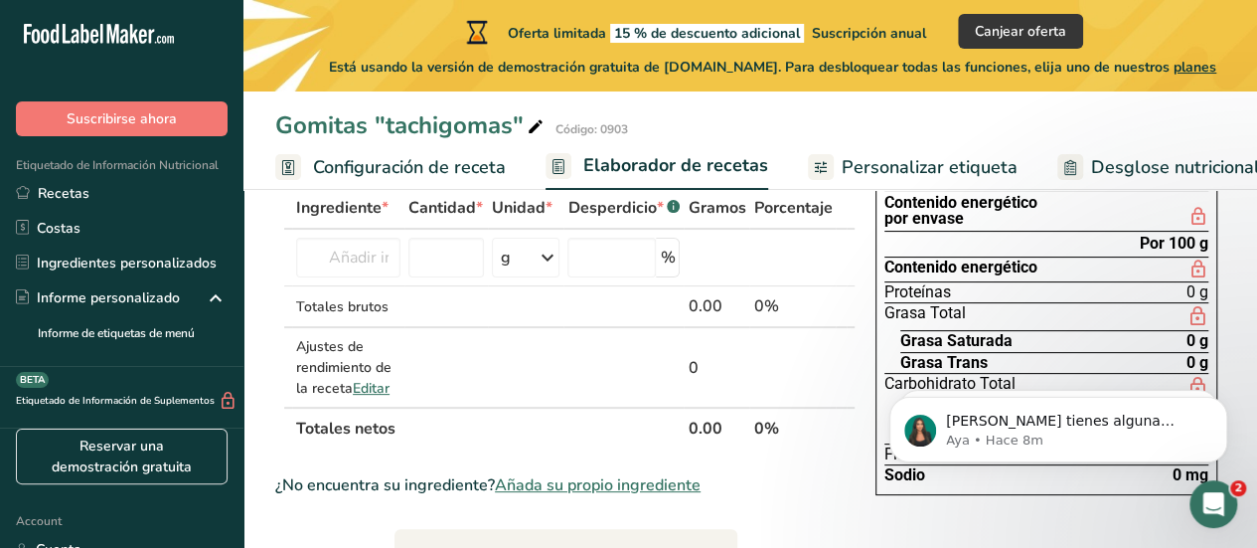
scroll to position [120, 0]
click at [380, 259] on input "text" at bounding box center [348, 257] width 104 height 40
click at [425, 261] on input "number" at bounding box center [447, 257] width 76 height 40
click at [598, 258] on input "number" at bounding box center [612, 257] width 88 height 40
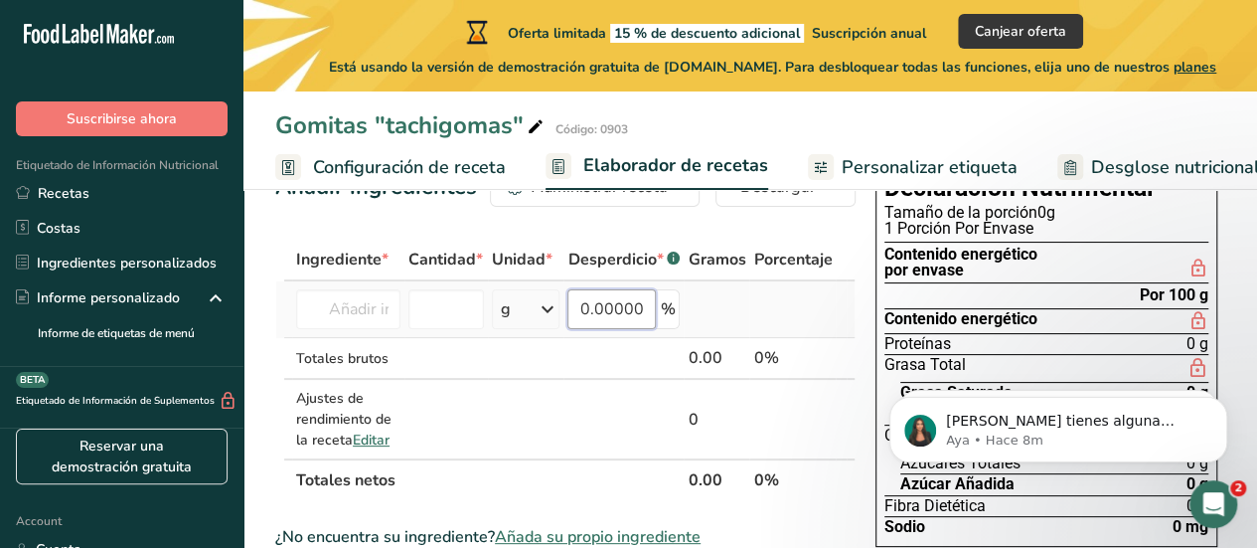
scroll to position [69, 0]
type input "0.000002"
click at [338, 355] on div "Totales brutos" at bounding box center [348, 357] width 104 height 21
click at [358, 321] on input "text" at bounding box center [348, 308] width 104 height 40
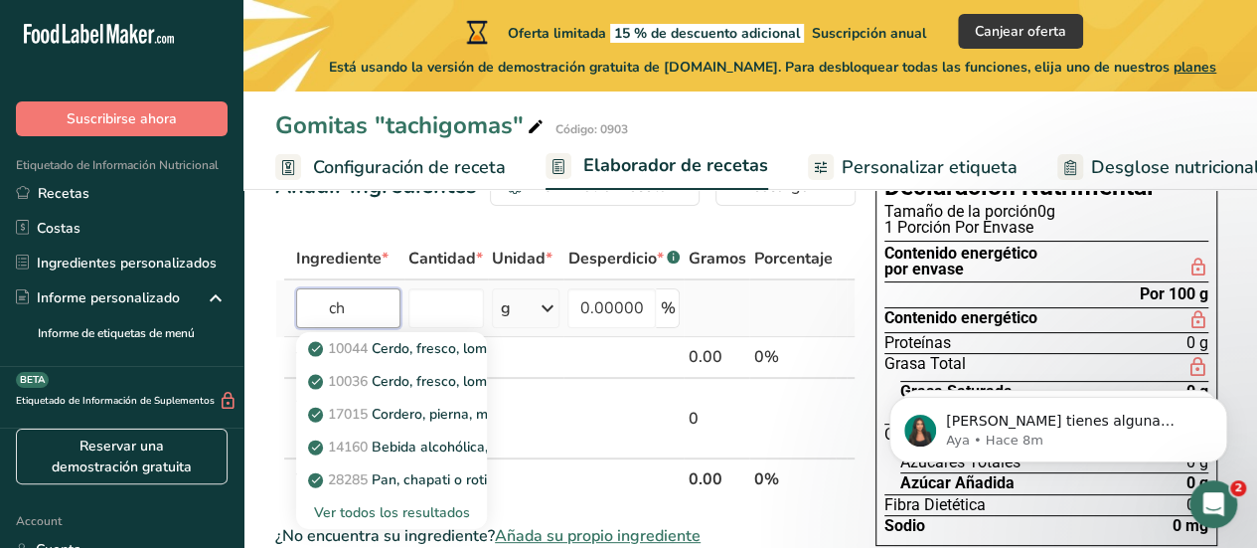
type input "c"
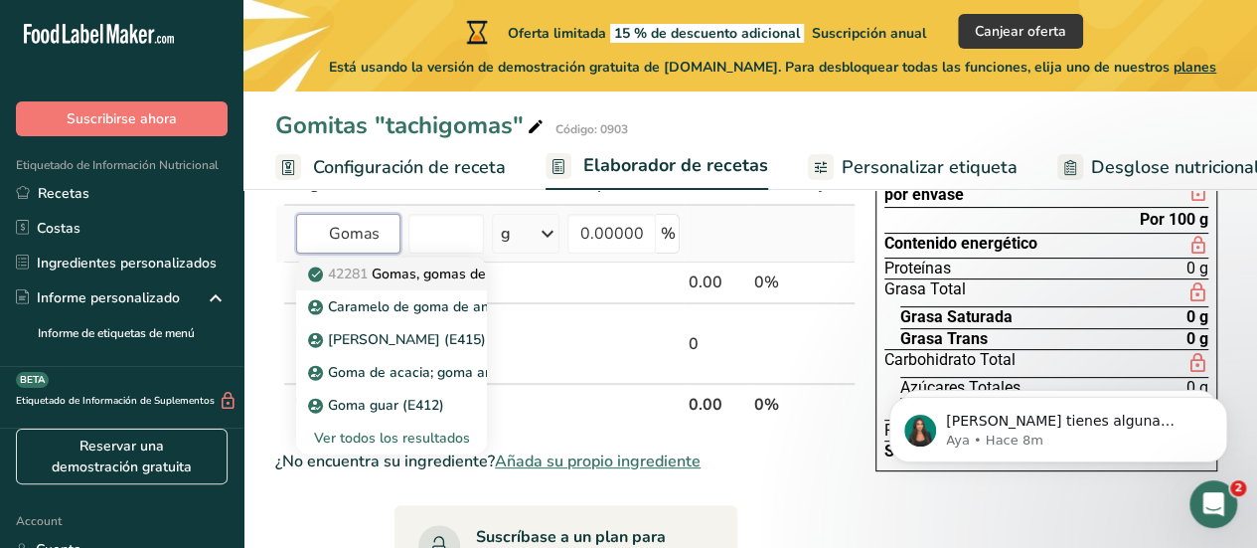
scroll to position [144, 0]
type input "Gomas"
click at [417, 440] on div "Ver todos los resultados" at bounding box center [391, 436] width 159 height 21
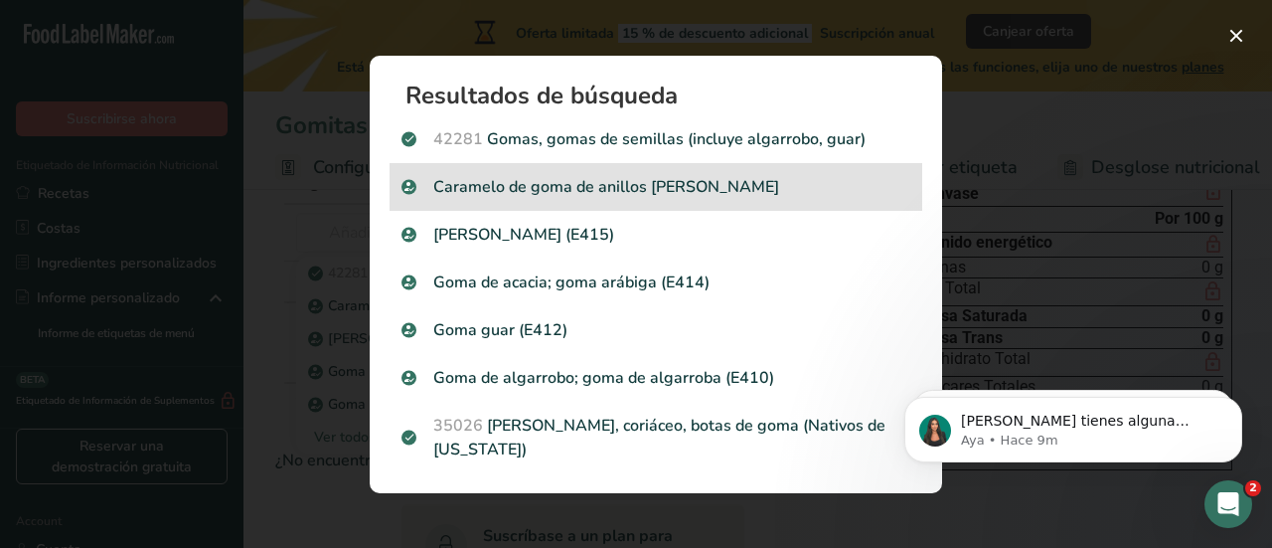
click at [749, 195] on p "Caramelo de goma de anillos [PERSON_NAME]" at bounding box center [656, 187] width 509 height 24
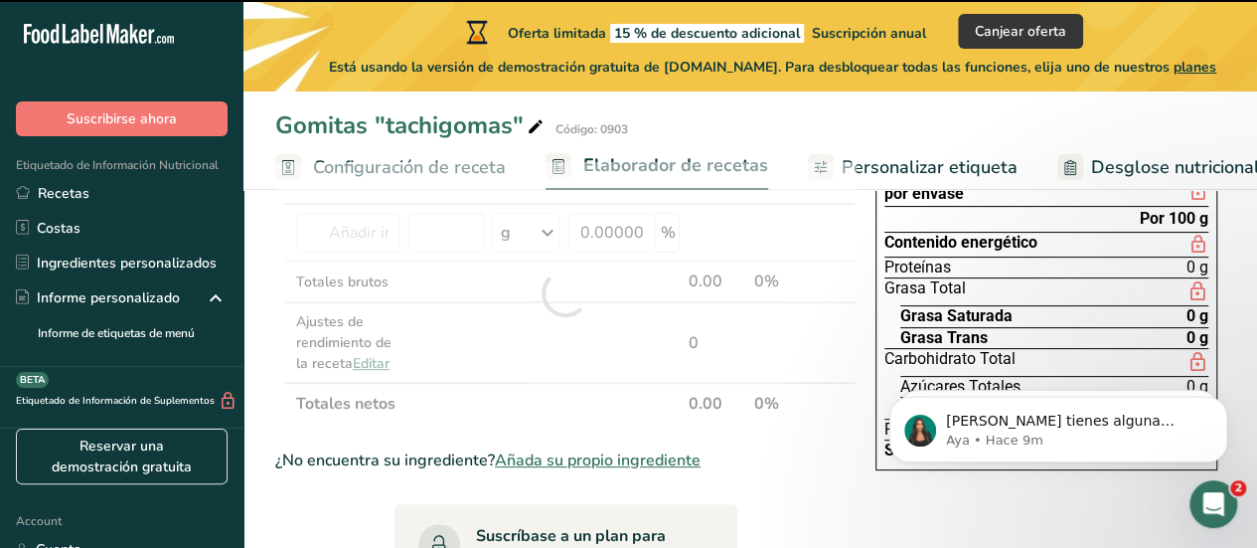
type input "0"
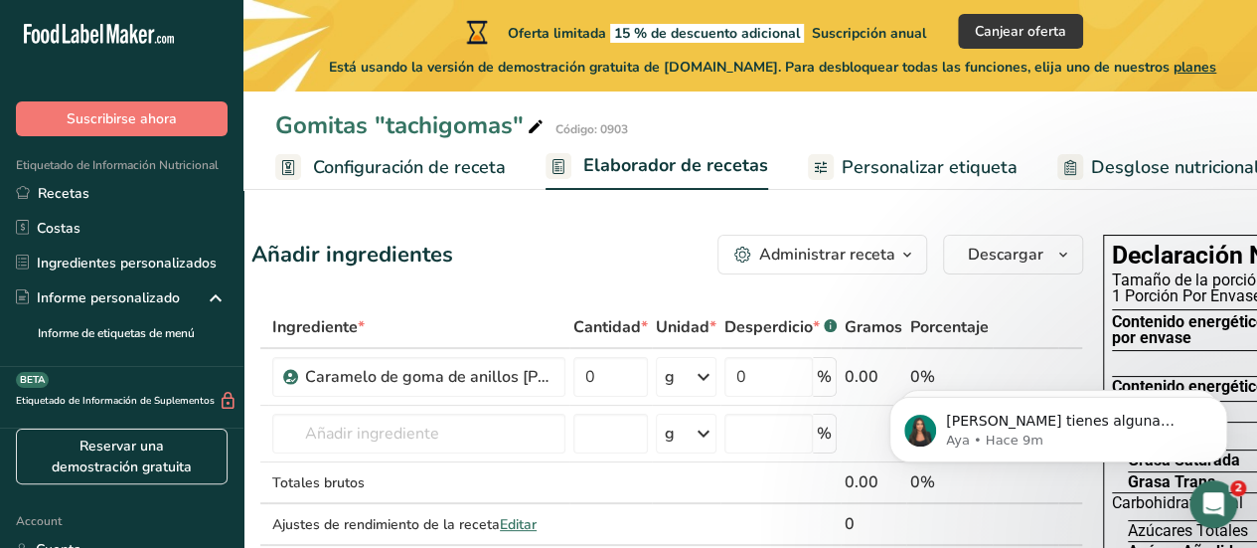
scroll to position [0, 1]
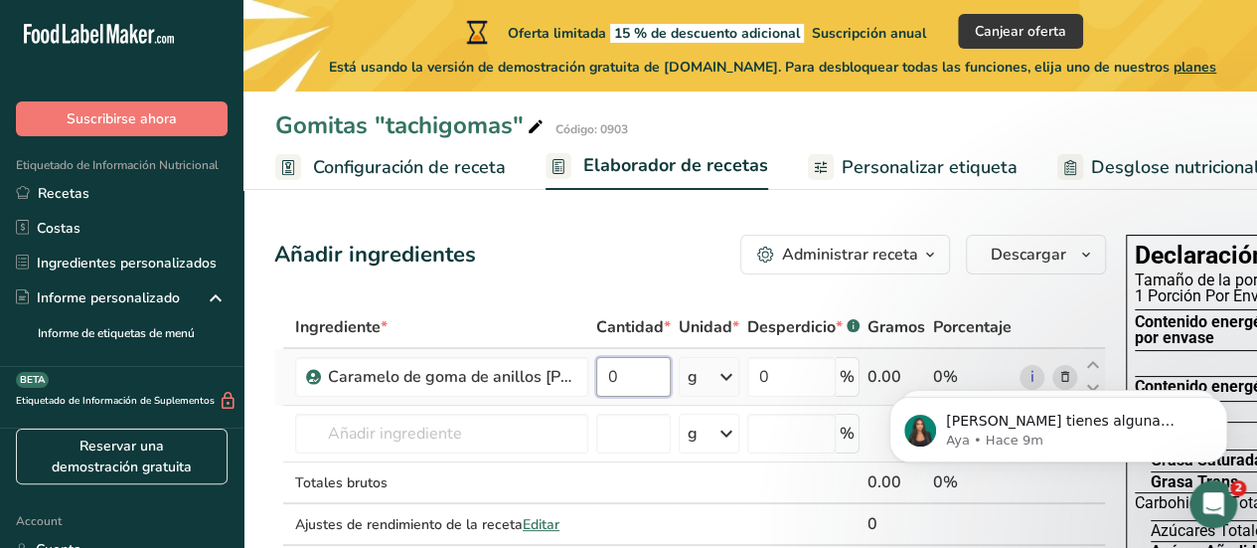
click at [648, 366] on input "0" at bounding box center [633, 377] width 75 height 40
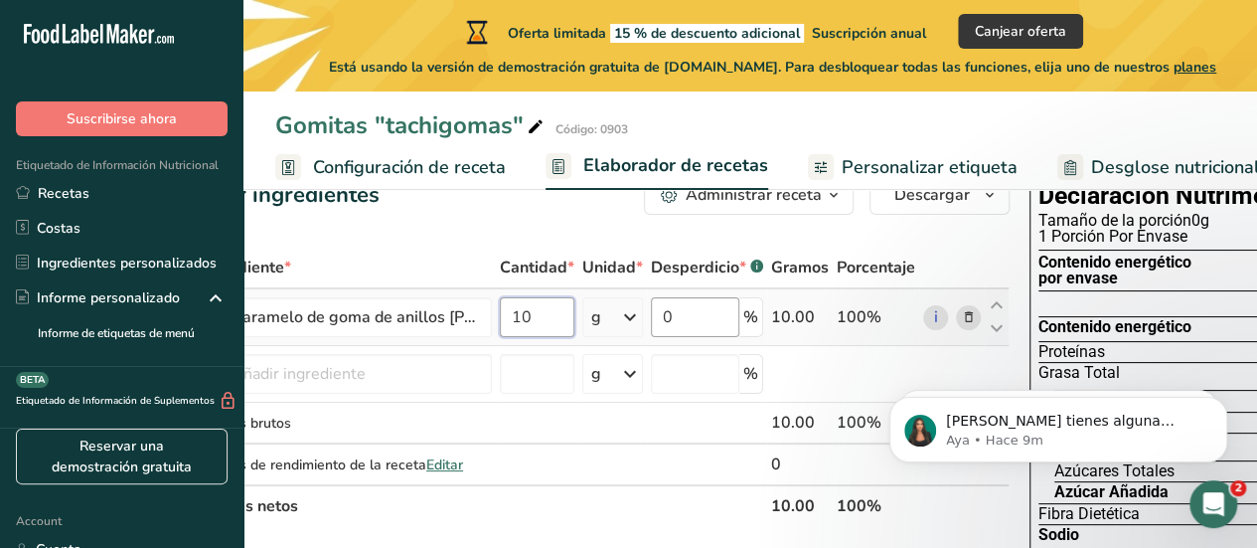
scroll to position [0, 54]
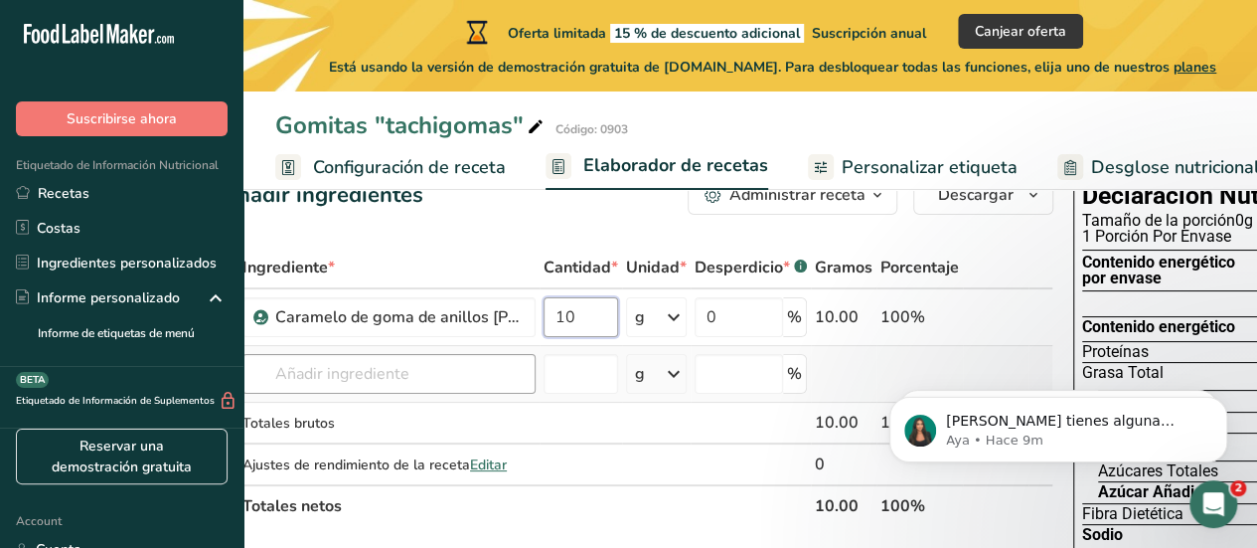
type input "10"
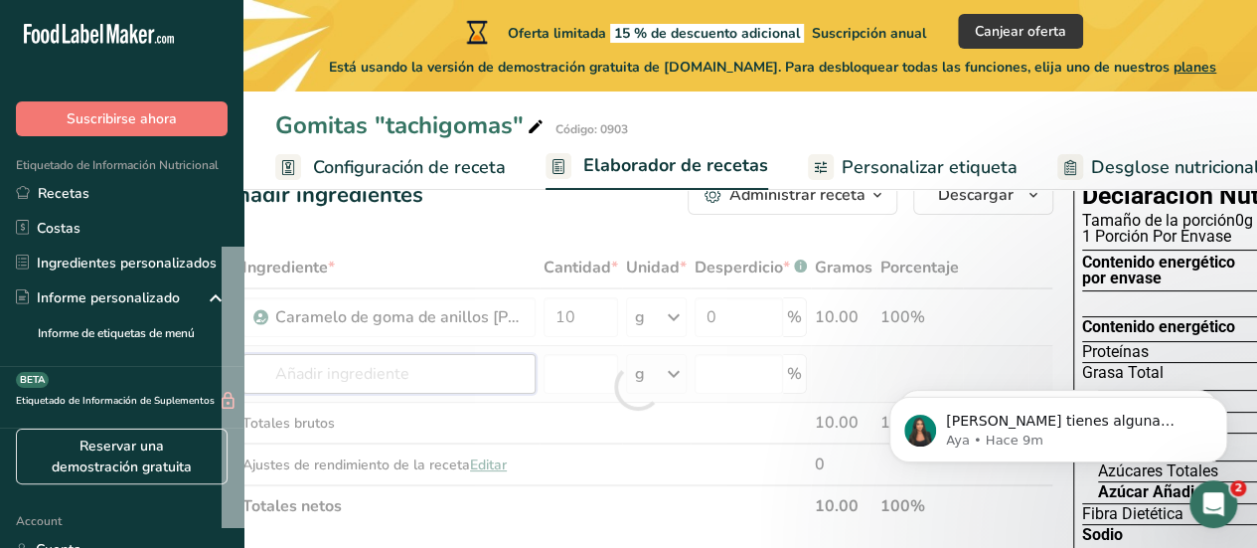
click at [453, 359] on div "Ingrediente * Cantidad * Unidad * Desperdicio * .a-a{fill:#347362;}.b-a{fill:#f…" at bounding box center [638, 387] width 832 height 280
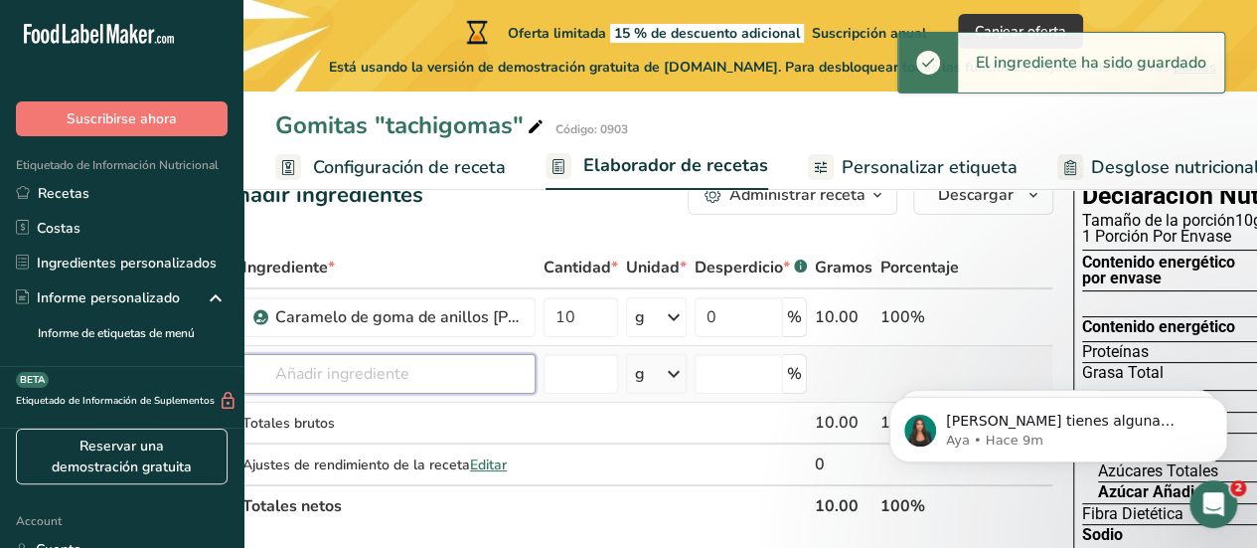
scroll to position [0, 0]
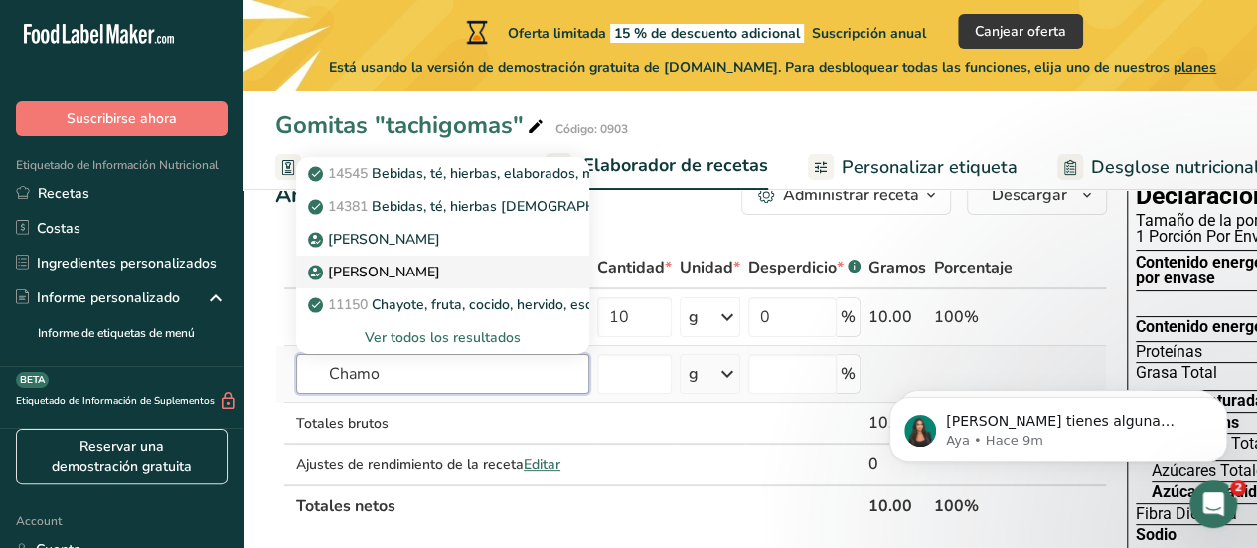
type input "Chamo"
click at [408, 275] on p "[PERSON_NAME]" at bounding box center [376, 271] width 128 height 21
type input "Chamoy Sauce"
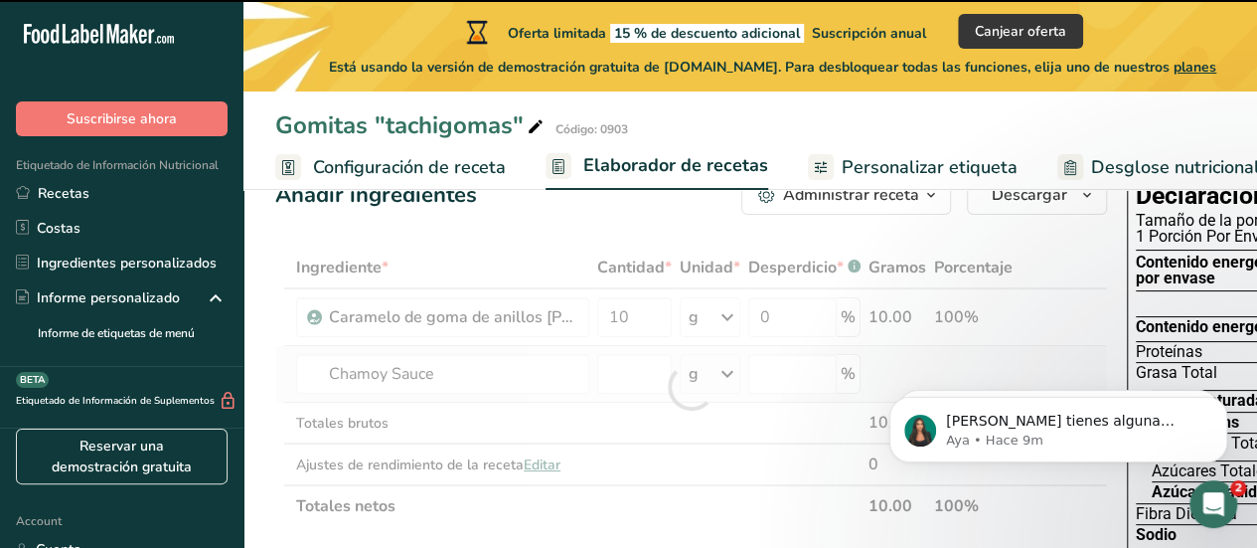
type input "0"
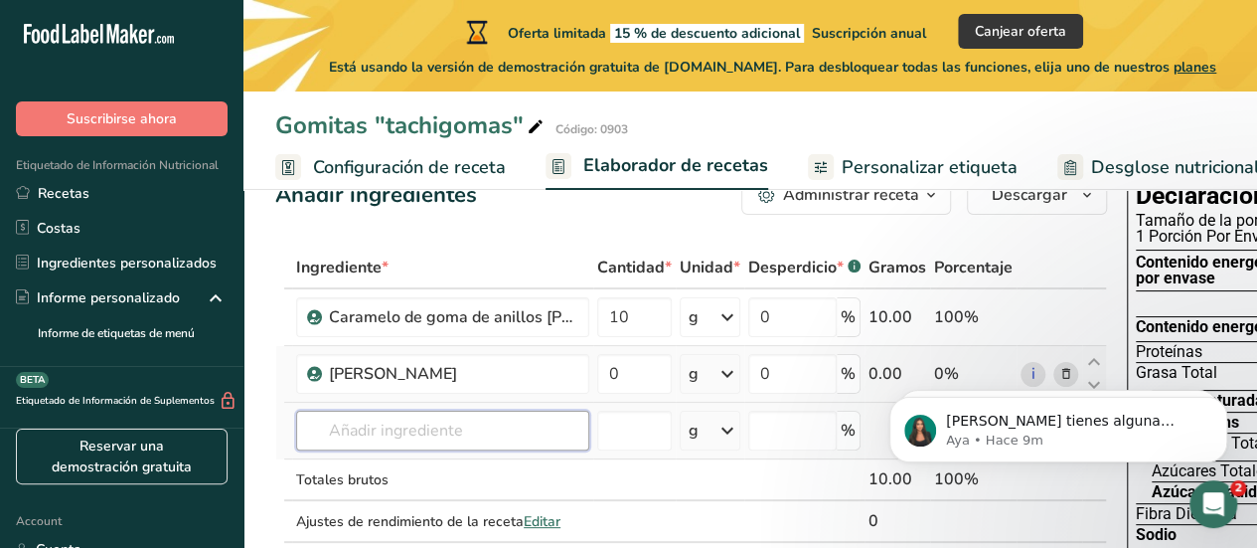
click at [333, 424] on input "text" at bounding box center [442, 431] width 293 height 40
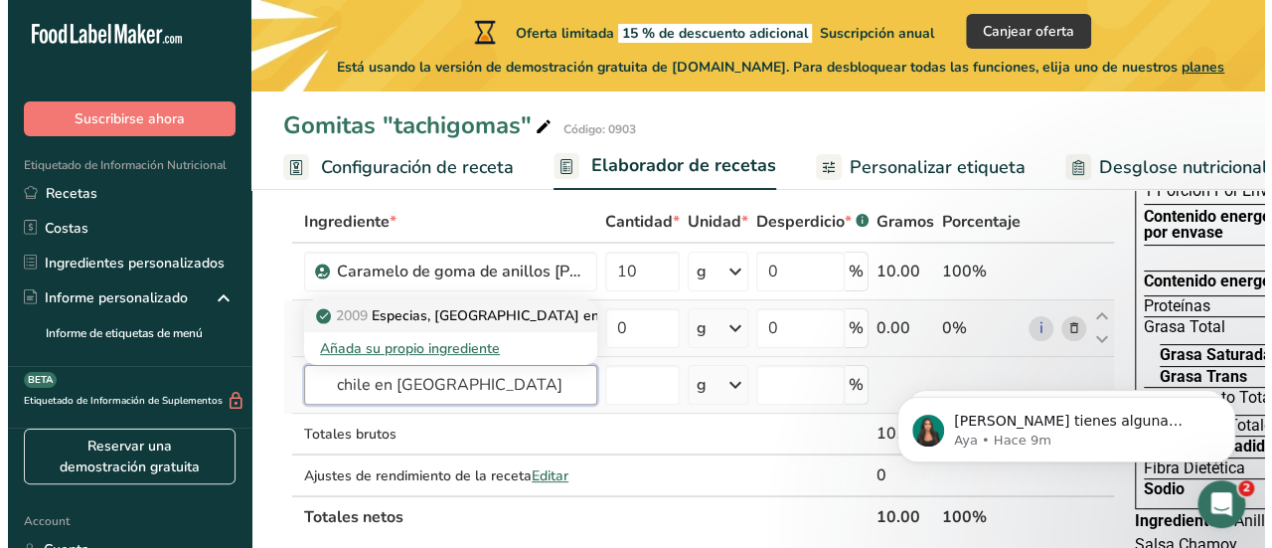
scroll to position [107, 0]
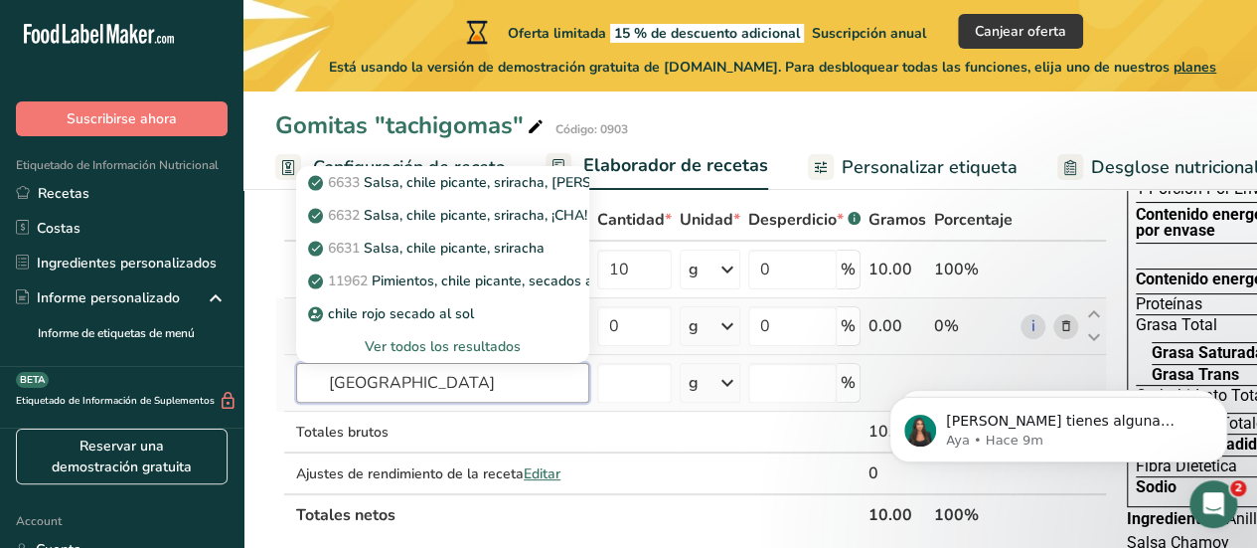
type input "[GEOGRAPHIC_DATA]"
click at [439, 336] on div "Ver todos los resultados" at bounding box center [442, 346] width 261 height 21
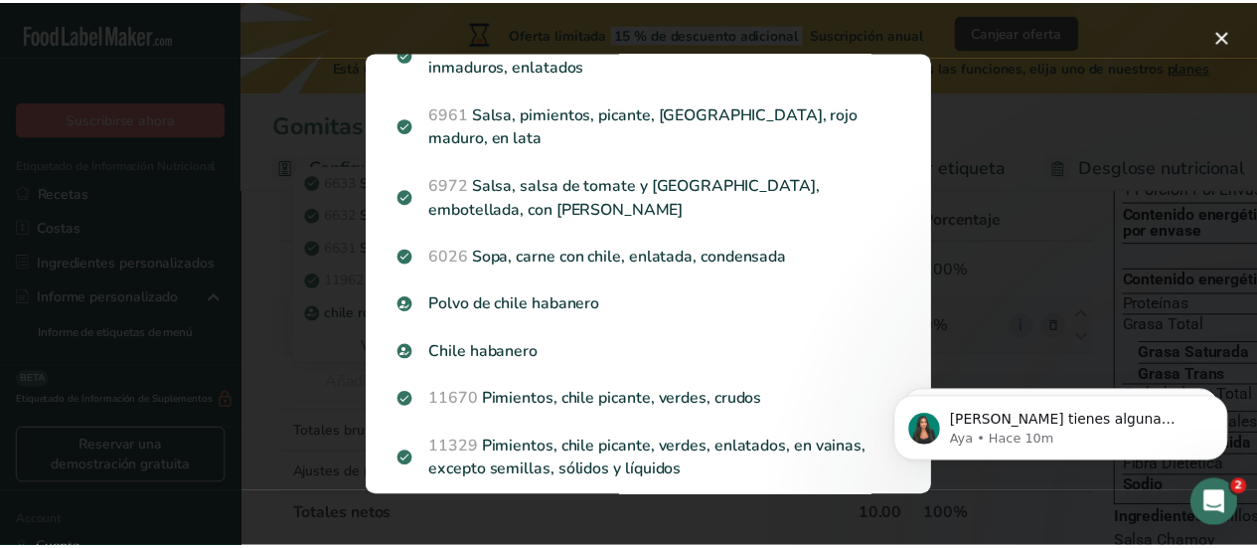
scroll to position [0, 0]
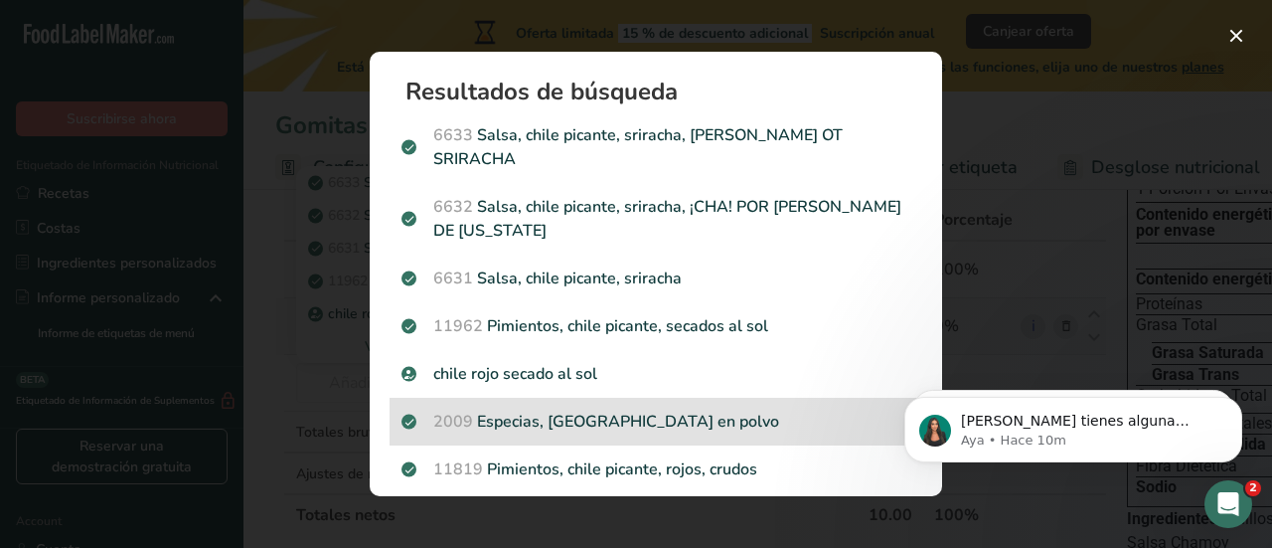
click at [565, 410] on p "2009 [GEOGRAPHIC_DATA], [GEOGRAPHIC_DATA] en polvo" at bounding box center [656, 422] width 509 height 24
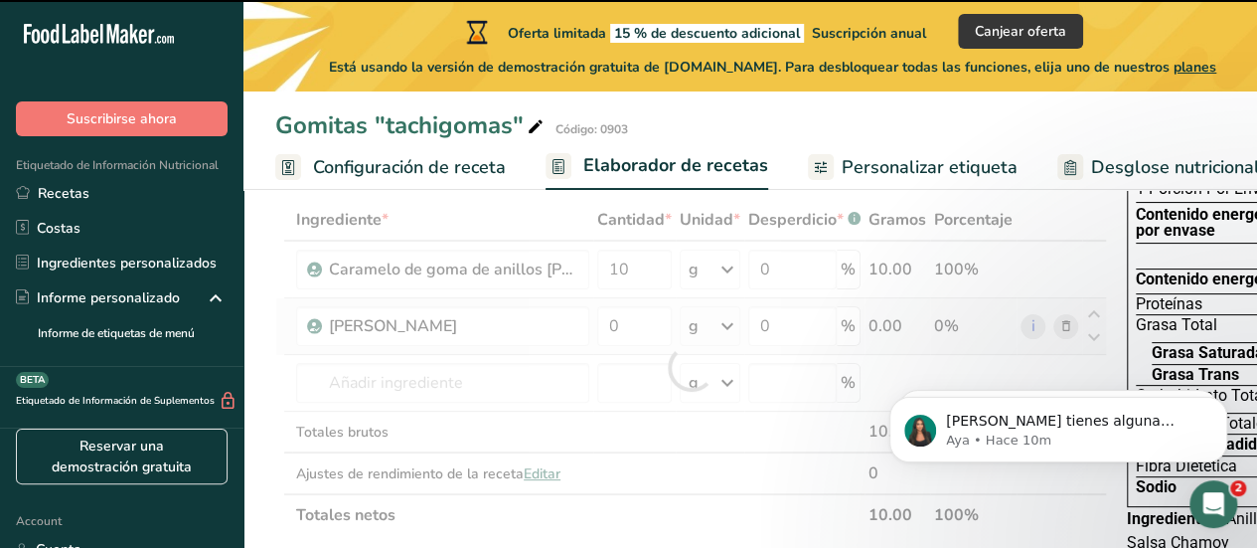
type input "0"
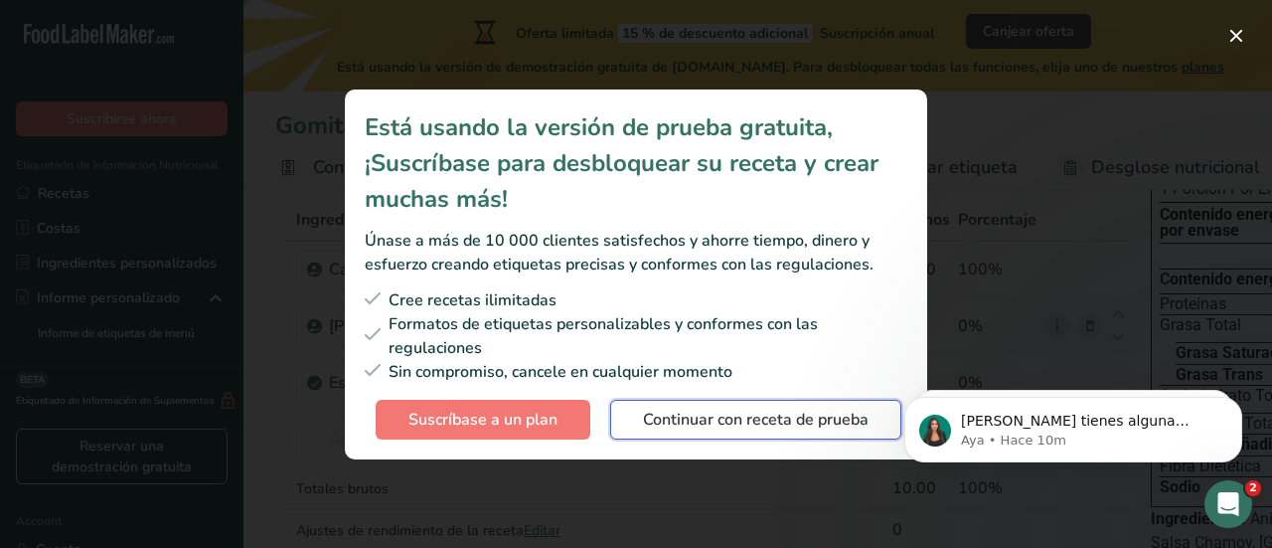
click at [689, 415] on span "Continuar con receta de prueba" at bounding box center [756, 420] width 226 height 24
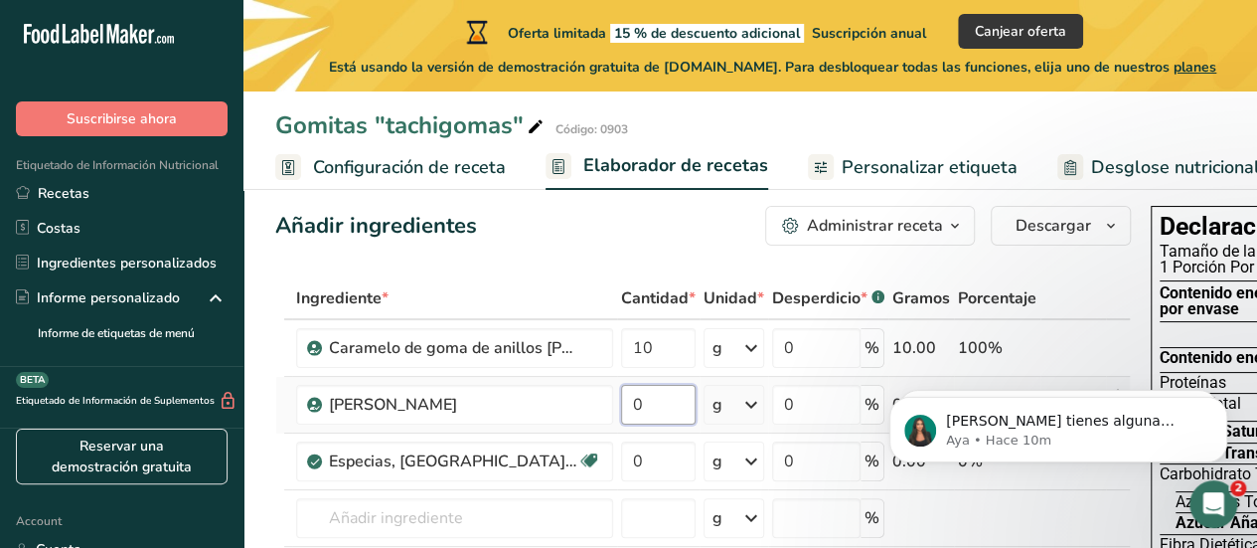
click at [631, 413] on input "0" at bounding box center [658, 405] width 75 height 40
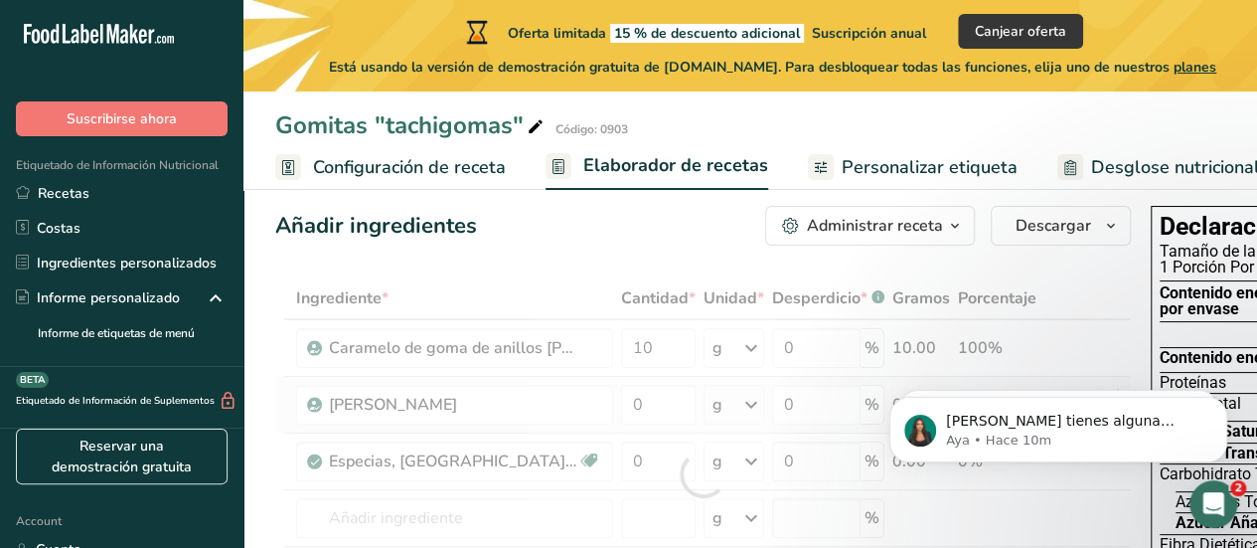
click at [726, 410] on div "Ingrediente * Cantidad * Unidad * Desperdicio * .a-a{fill:#347362;}.b-a{fill:#f…" at bounding box center [703, 474] width 856 height 394
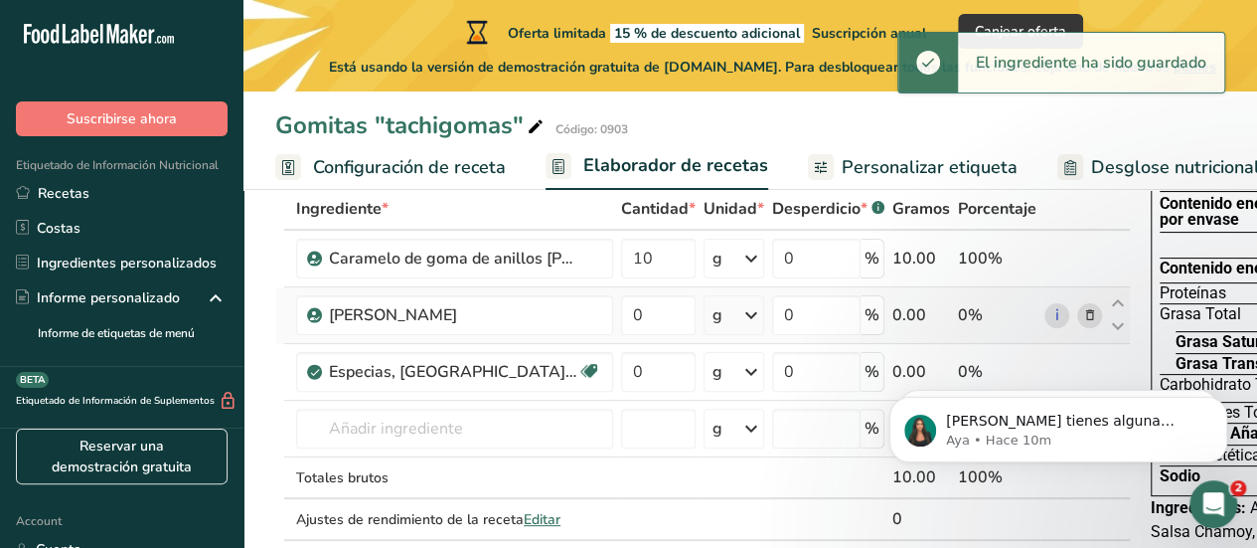
scroll to position [119, 0]
click at [740, 321] on icon at bounding box center [752, 314] width 24 height 36
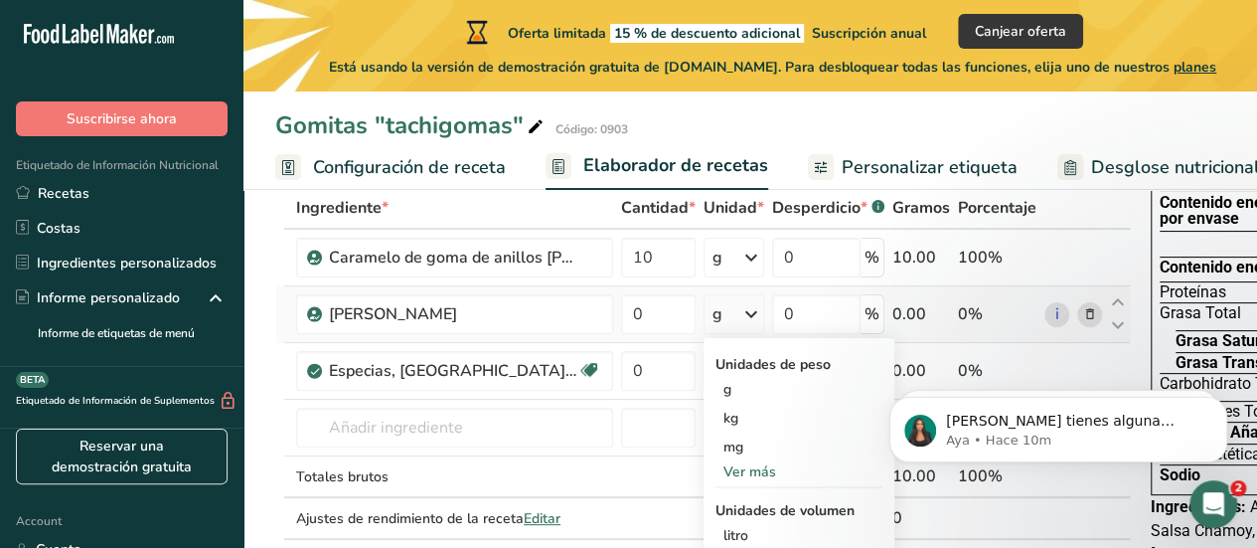
click at [716, 476] on div "Ver más" at bounding box center [799, 471] width 167 height 21
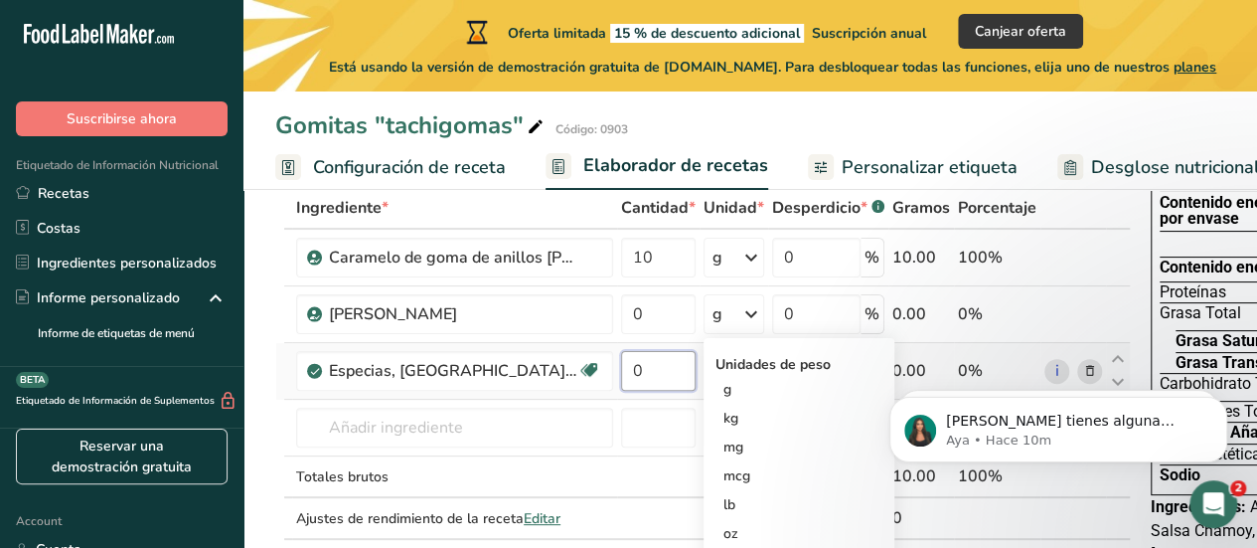
click at [621, 388] on input "0" at bounding box center [658, 371] width 75 height 40
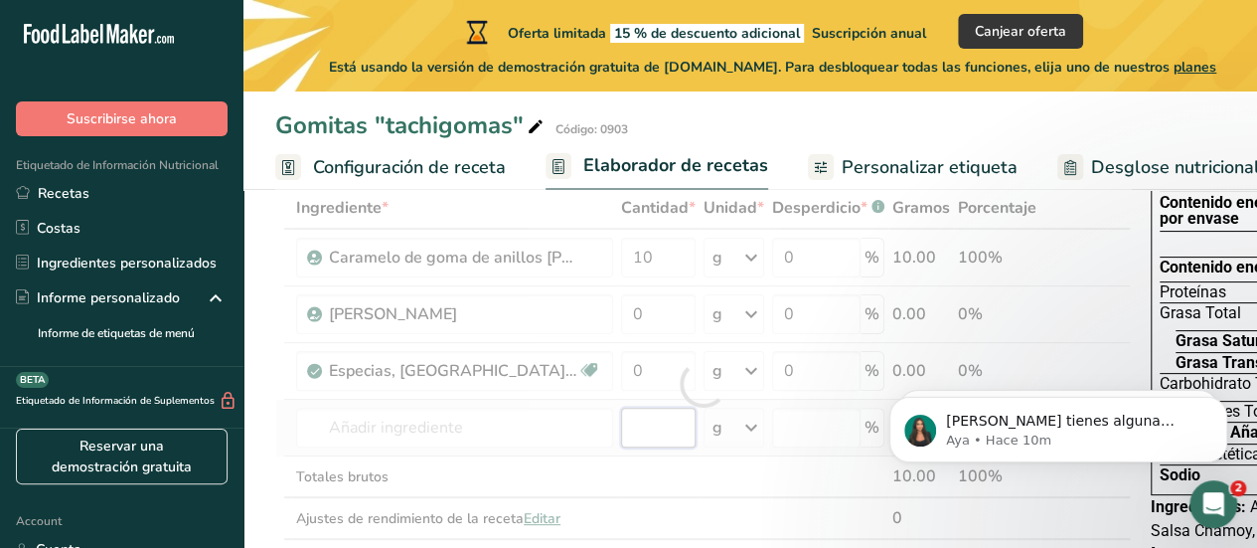
click at [609, 431] on div "Ingrediente * Cantidad * Unidad * Desperdicio * .a-a{fill:#347362;}.b-a{fill:#f…" at bounding box center [703, 384] width 856 height 394
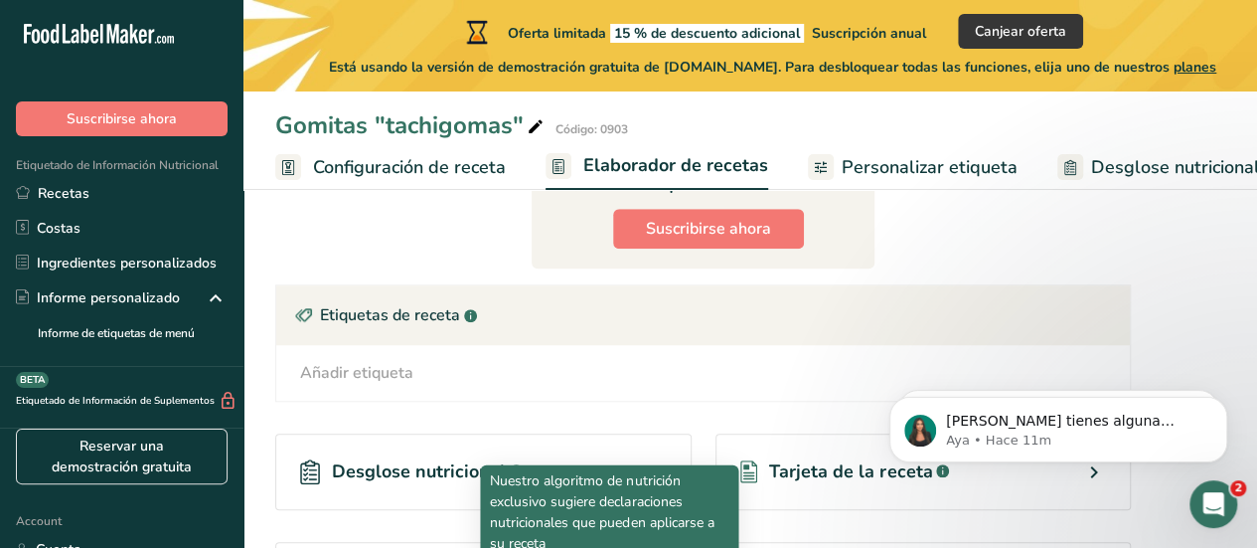
scroll to position [640, 0]
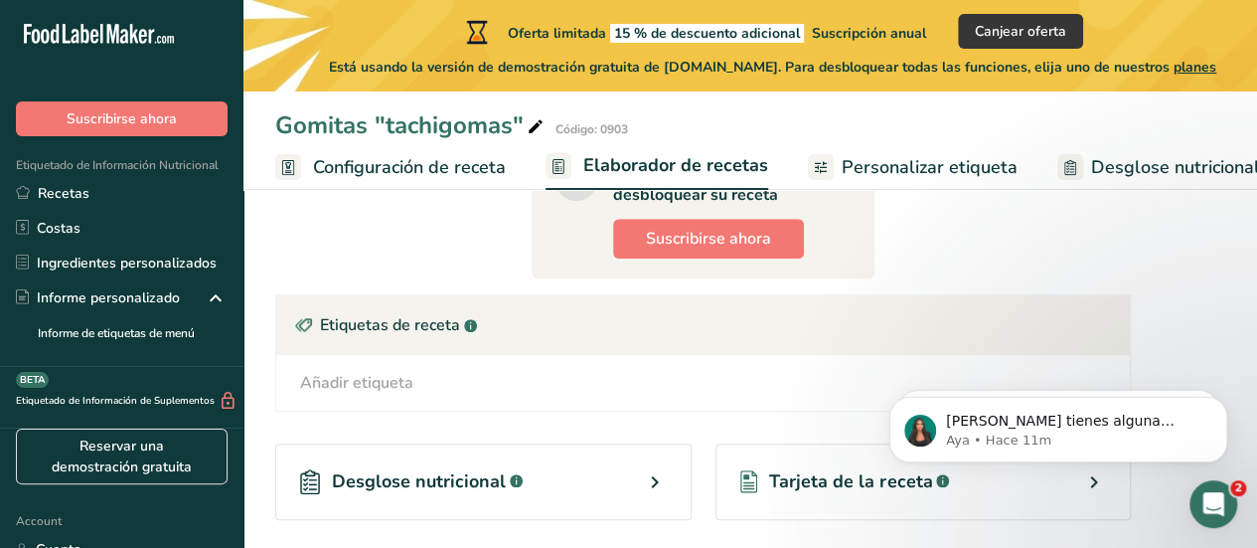
drag, startPoint x: 568, startPoint y: 414, endPoint x: 574, endPoint y: 397, distance: 17.9
click at [574, 397] on section "Ingrediente * Cantidad * Unidad * Desperdicio * .a-a{fill:#347362;}.b-a{fill:#f…" at bounding box center [703, 190] width 856 height 1048
click at [574, 397] on div "Añadir etiqueta Etiquetas estándar Etiquetas personalizadas Fuente de antioxida…" at bounding box center [703, 383] width 854 height 56
click at [575, 363] on div "Añadir etiqueta Etiquetas estándar Etiquetas personalizadas Fuente de antioxida…" at bounding box center [703, 383] width 854 height 56
click at [325, 375] on div "Añadir etiqueta" at bounding box center [356, 383] width 113 height 24
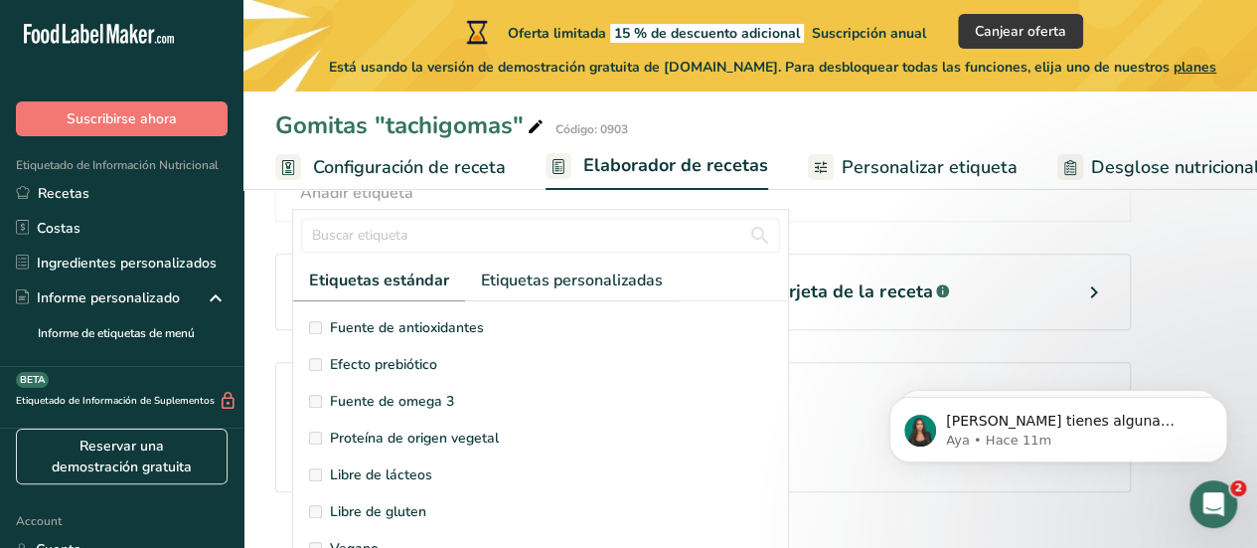
scroll to position [759, 0]
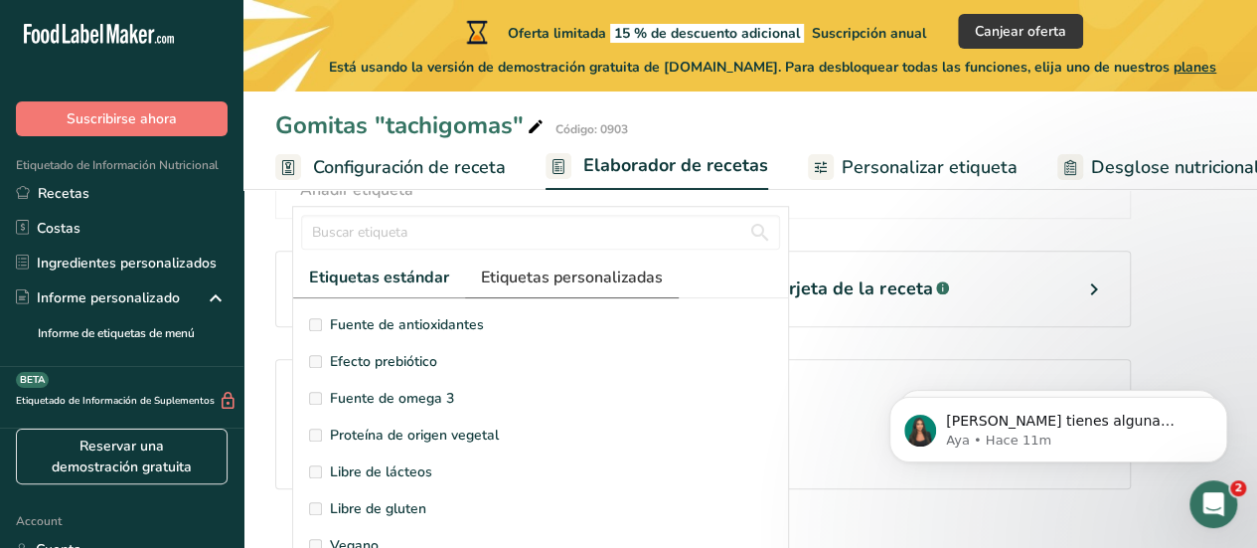
click at [545, 272] on span "Etiquetas personalizadas" at bounding box center [572, 277] width 182 height 24
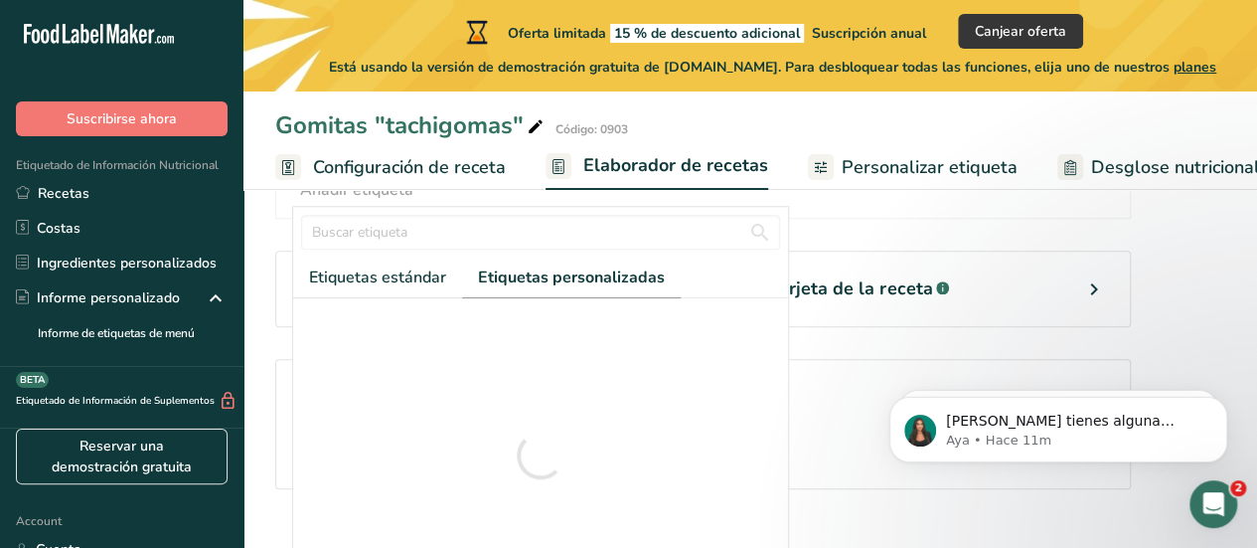
scroll to position [0, 0]
click at [851, 234] on div "Desglose nutricional .a-a{fill:#347362;}.b-a{fill:#fff;} Tarjeta de la receta .…" at bounding box center [703, 288] width 856 height 140
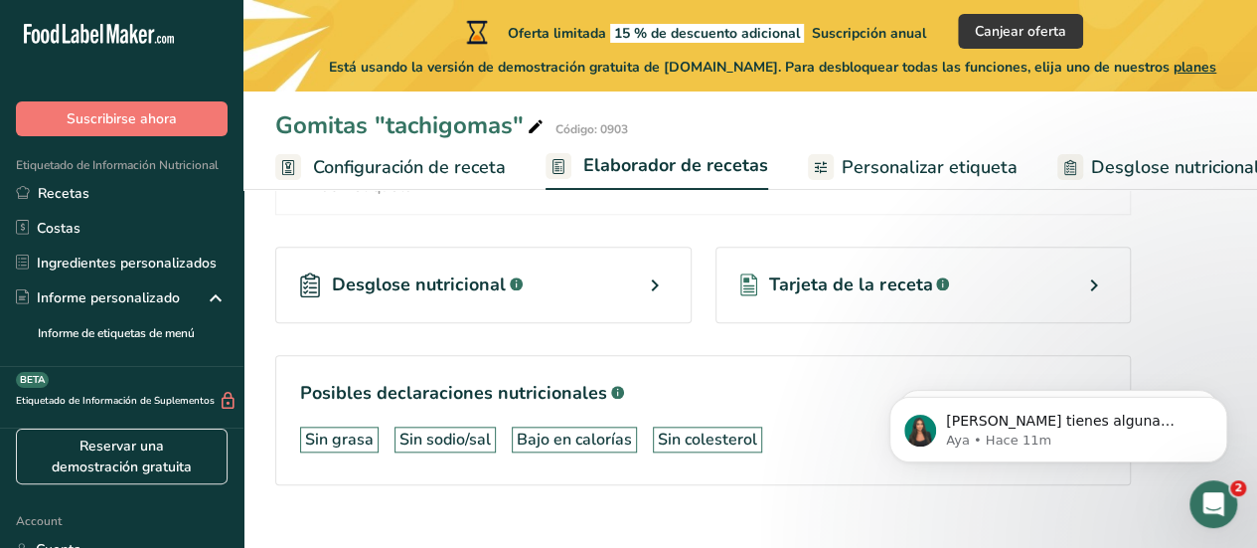
scroll to position [841, 0]
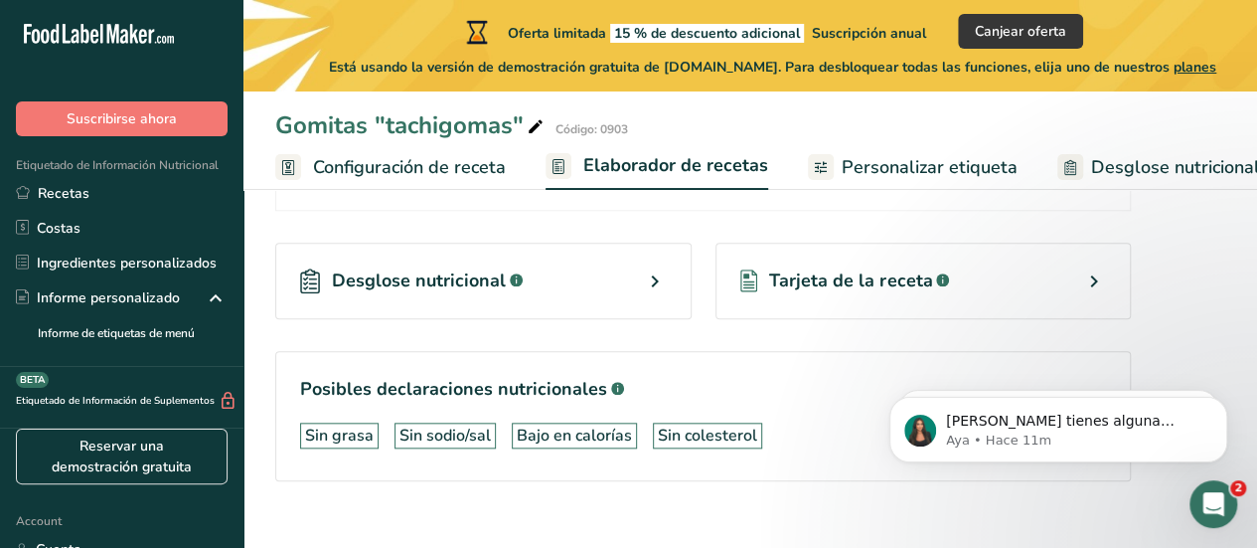
click at [612, 295] on div "Desglose nutricional .a-a{fill:#347362;}.b-a{fill:#fff;}" at bounding box center [483, 281] width 416 height 77
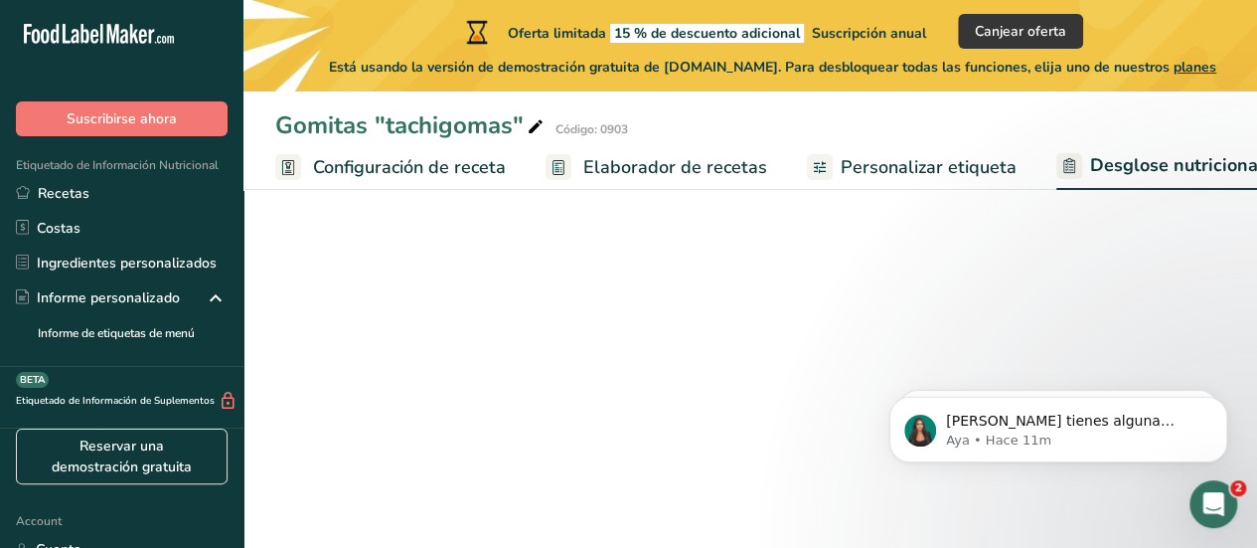
select select "Calories"
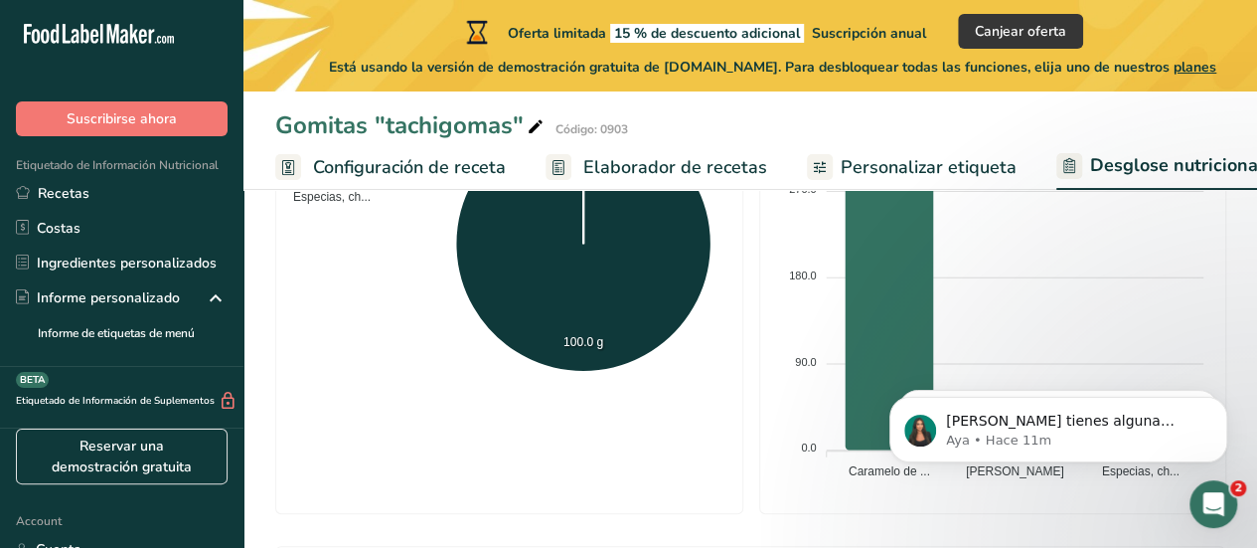
scroll to position [659, 0]
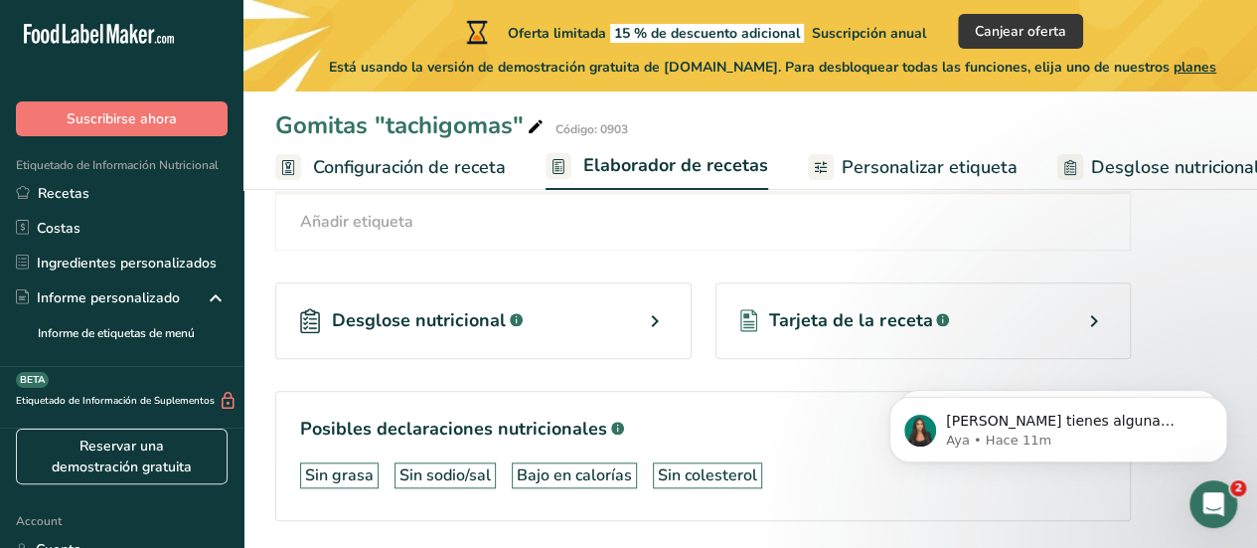
scroll to position [786, 0]
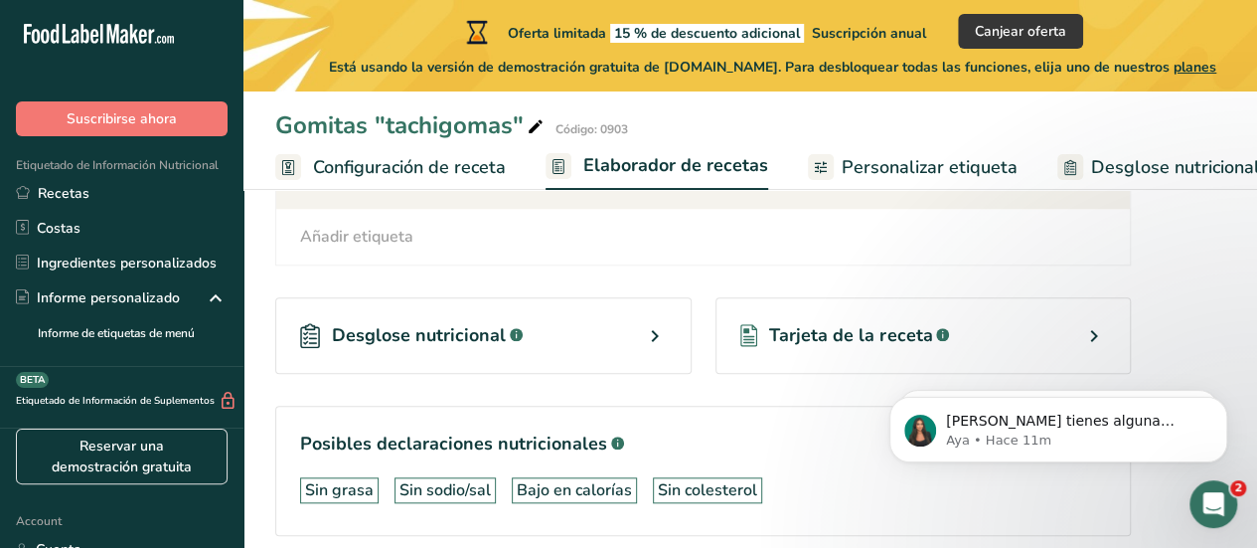
click at [769, 343] on span "Tarjeta de la receta" at bounding box center [850, 335] width 163 height 27
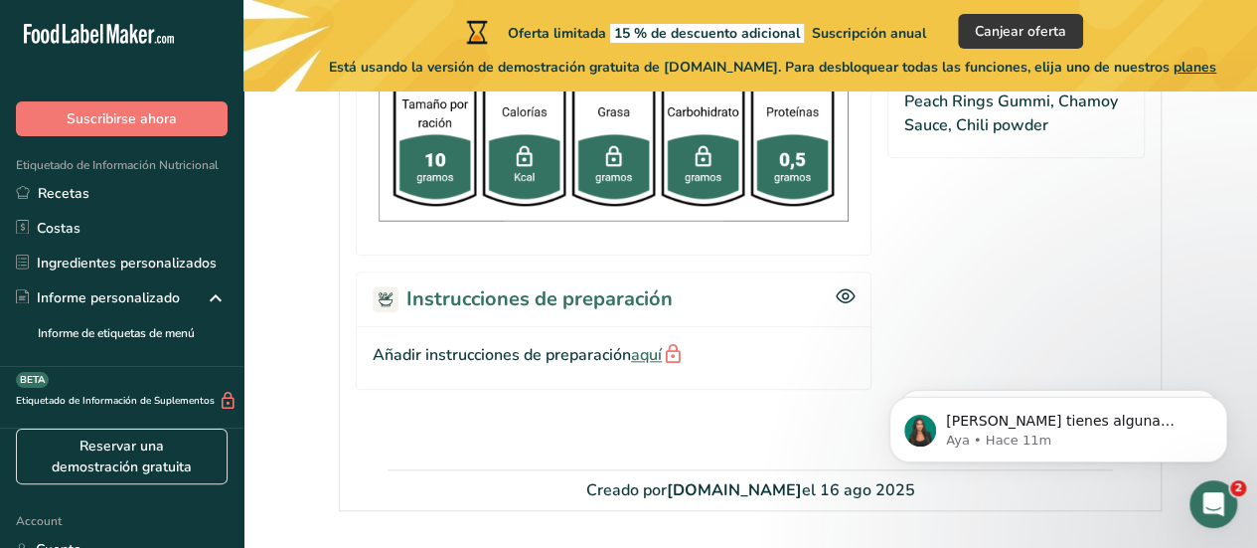
scroll to position [831, 0]
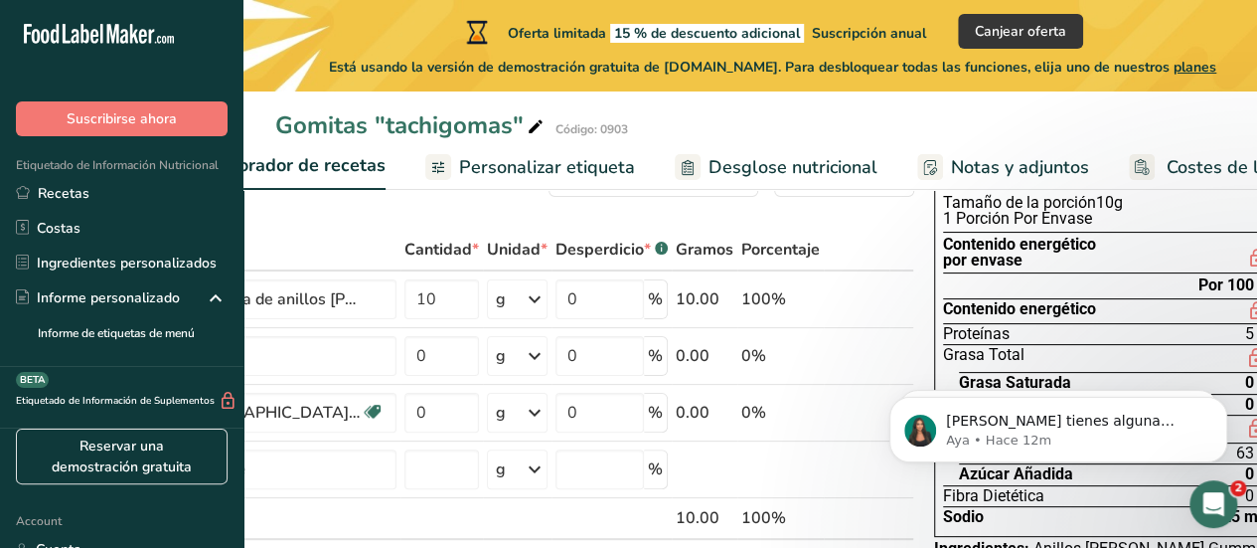
scroll to position [0, 475]
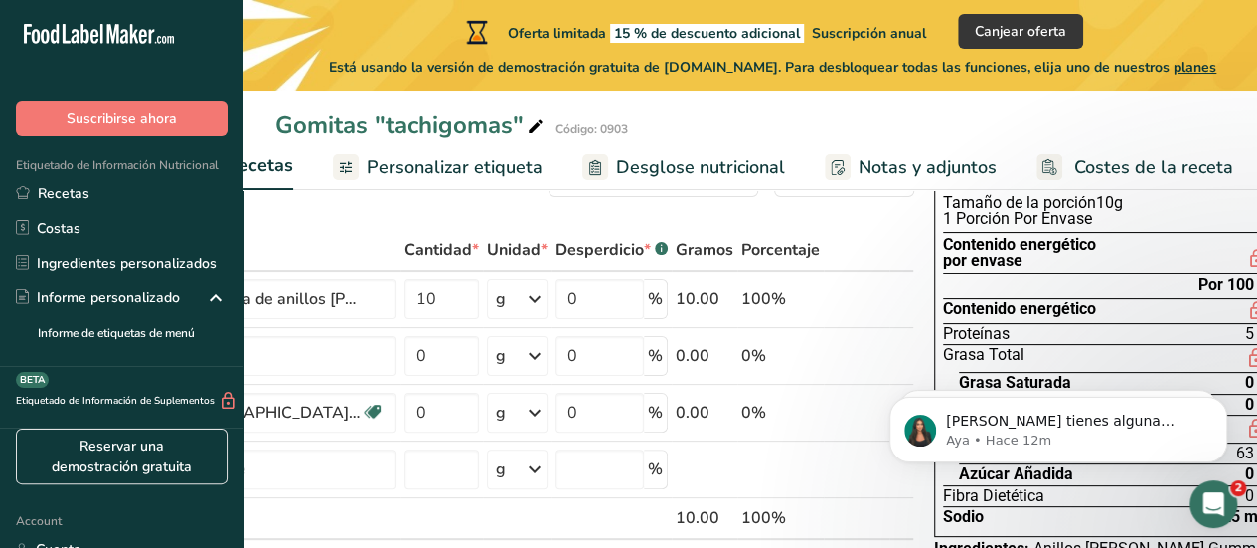
click at [928, 161] on span "Notas y adjuntos" at bounding box center [928, 167] width 138 height 27
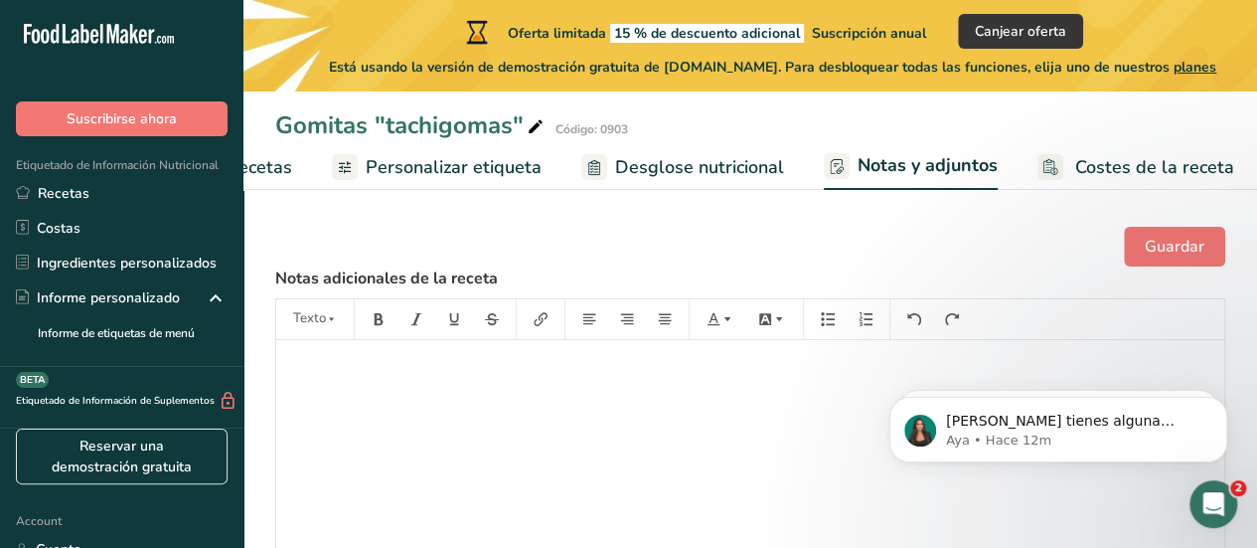
click at [1108, 146] on link "Costes de la receta" at bounding box center [1136, 167] width 197 height 45
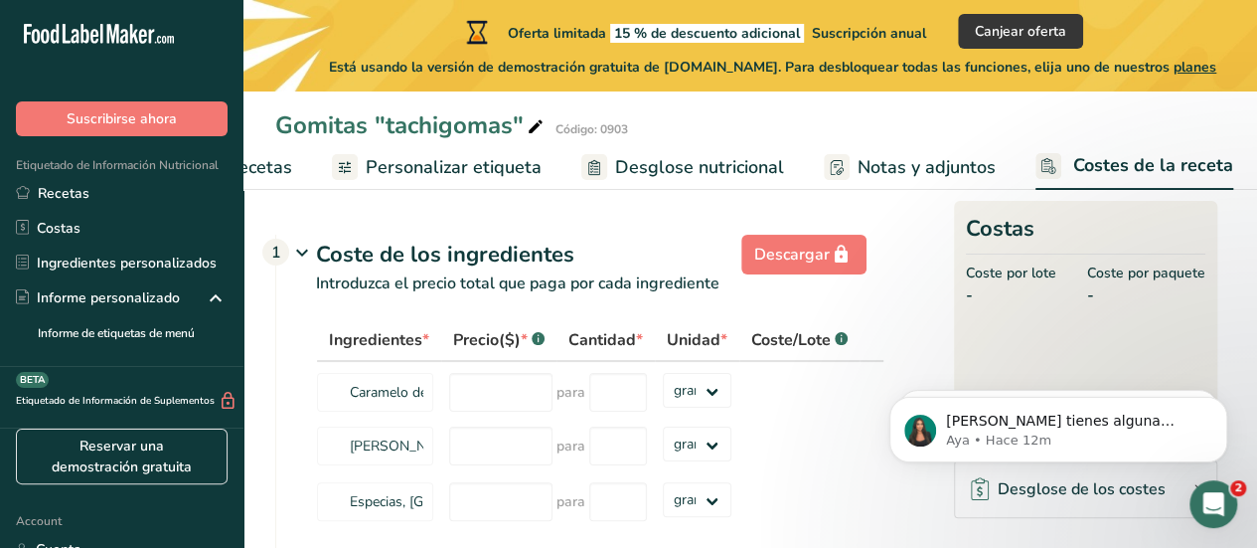
click at [872, 148] on link "Notas y adjuntos" at bounding box center [910, 167] width 172 height 45
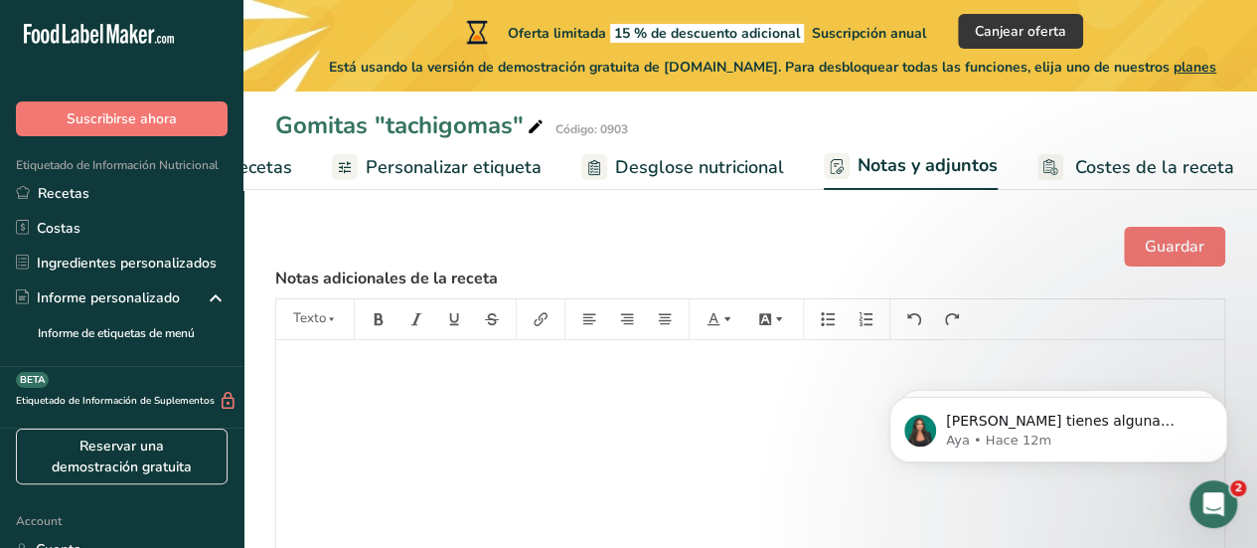
click at [704, 185] on link "Desglose nutricional" at bounding box center [682, 167] width 203 height 45
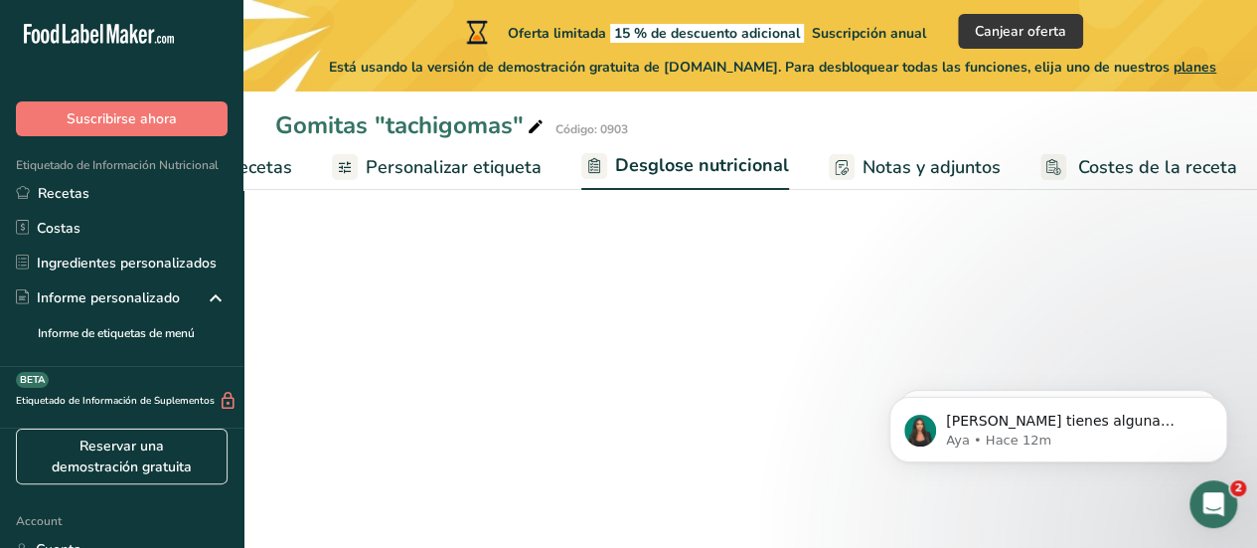
select select "Calories"
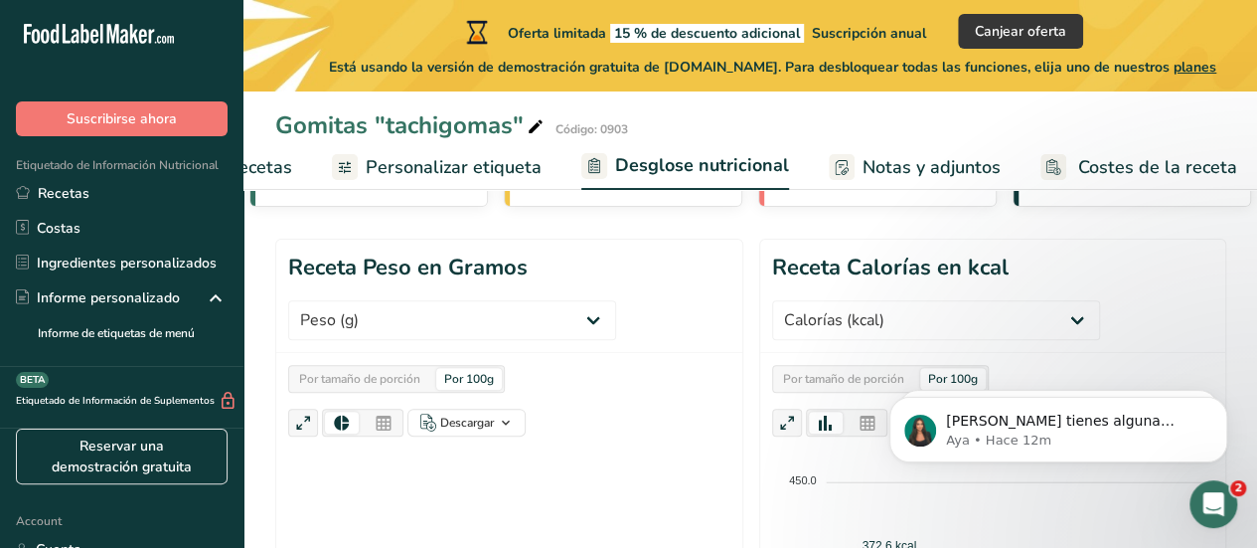
scroll to position [184, 0]
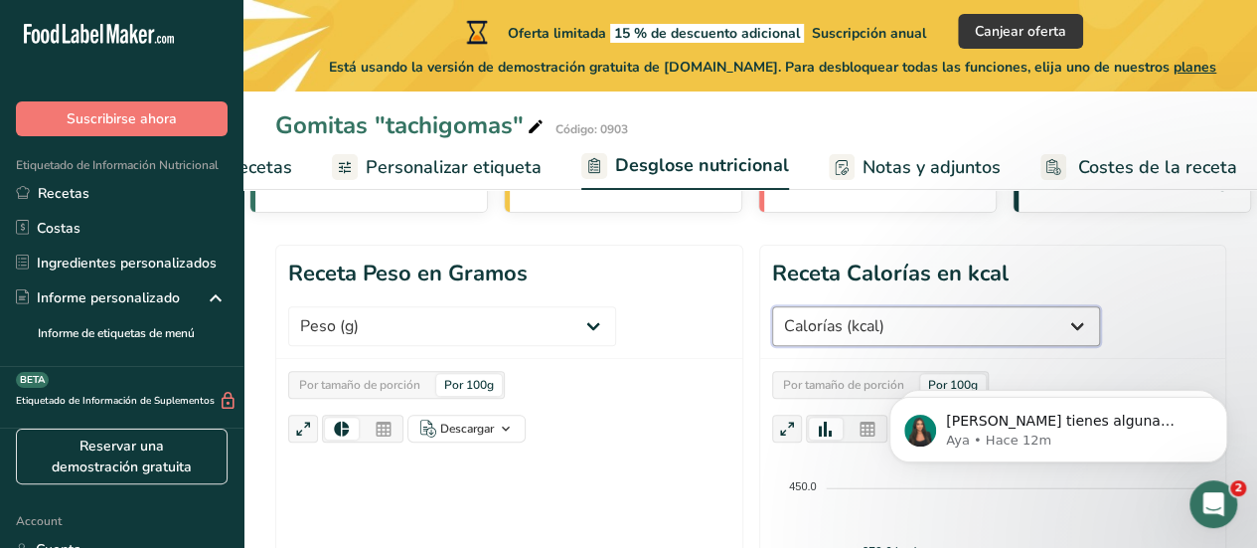
click at [887, 329] on select "Peso (g) Calorías (kcal) Energía KJ (kj) Grasa Total (g) Grasa Saturada (g) Gra…" at bounding box center [936, 326] width 328 height 40
click at [681, 321] on header "Receta Peso en Gramos Peso (g) Calorías (kcal) Energía KJ (kj) Grasa Total (g) …" at bounding box center [509, 302] width 466 height 113
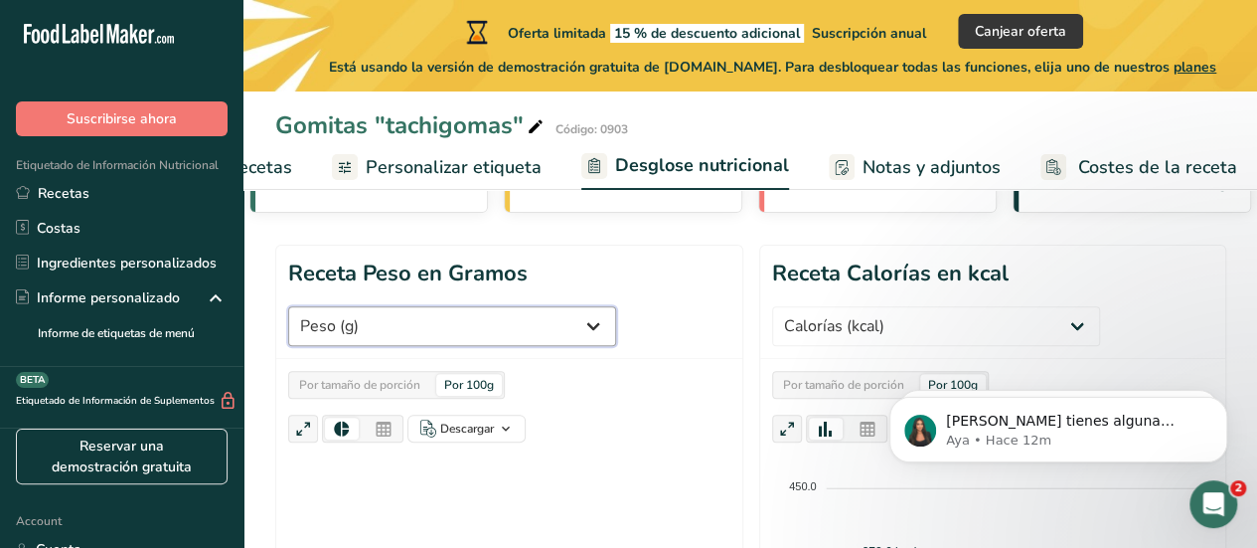
click at [561, 328] on select "Peso (g) Calorías (kcal) Energía KJ (kj) Grasa Total (g) Grasa Saturada (g) Gra…" at bounding box center [452, 326] width 328 height 40
click at [663, 408] on div "Por tamaño de porción Por 100g Descargar Como imagen (.png) Como tabla (.xlsx)" at bounding box center [509, 407] width 442 height 72
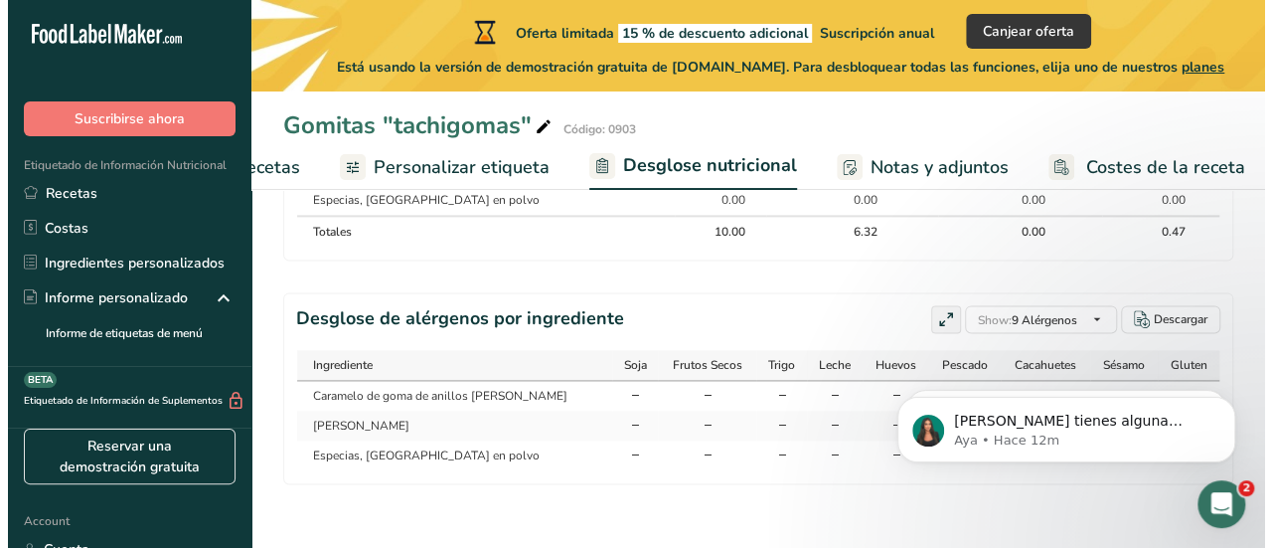
scroll to position [1230, 0]
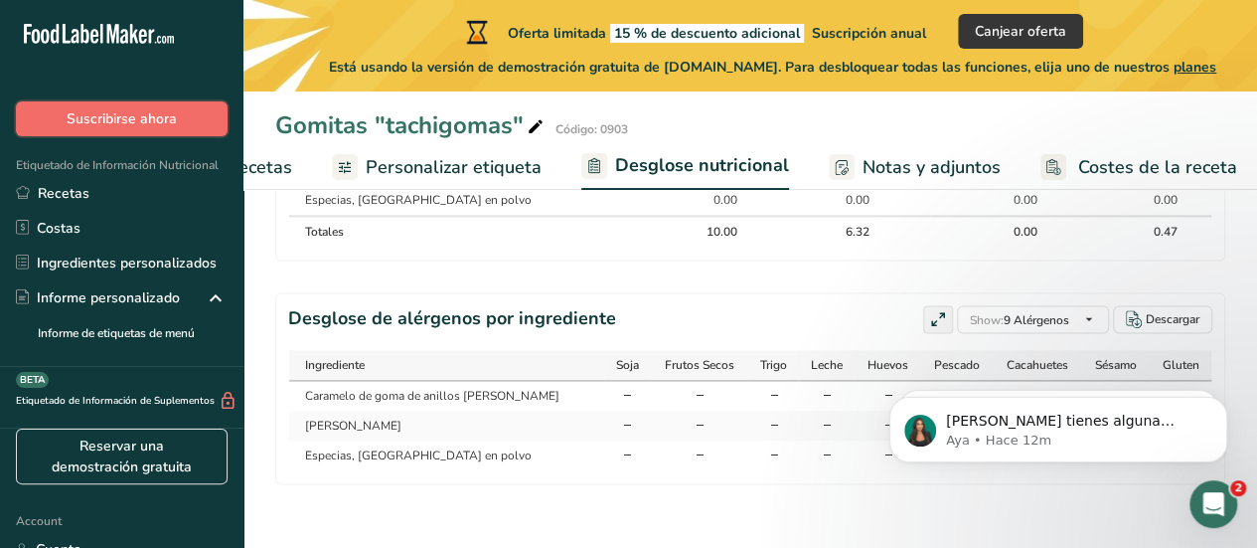
click at [146, 132] on button "Suscribirse ahora" at bounding box center [122, 118] width 212 height 35
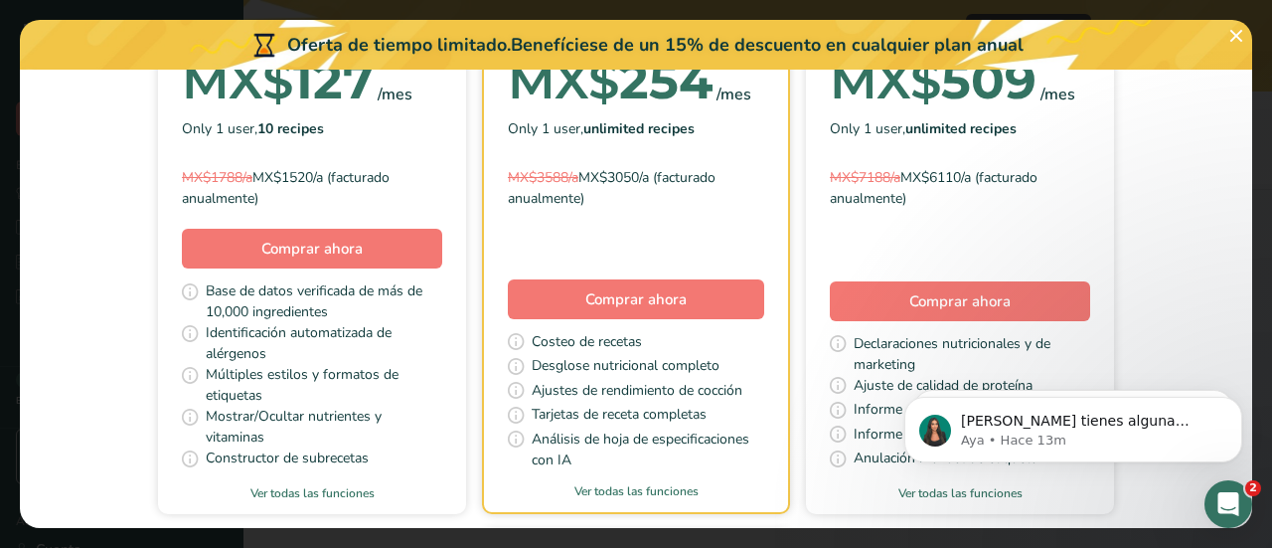
scroll to position [340, 0]
